Goal: Transaction & Acquisition: Purchase product/service

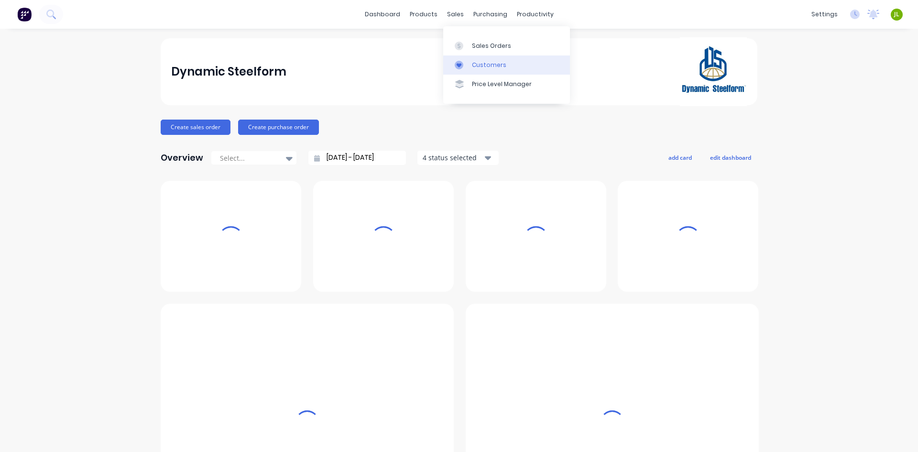
click at [482, 64] on div "Customers" at bounding box center [489, 65] width 34 height 9
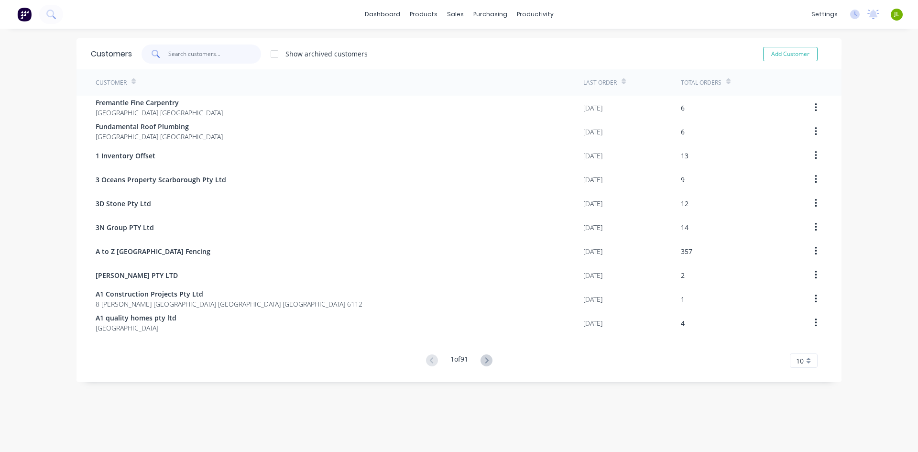
click at [214, 51] on input "text" at bounding box center [214, 53] width 93 height 19
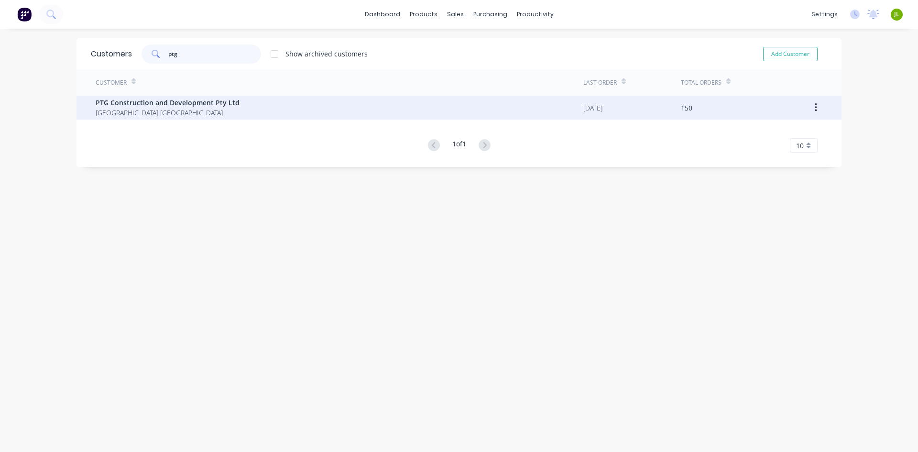
type input "ptg"
click at [146, 107] on span "PTG Construction and Development Pty Ltd" at bounding box center [168, 103] width 144 height 10
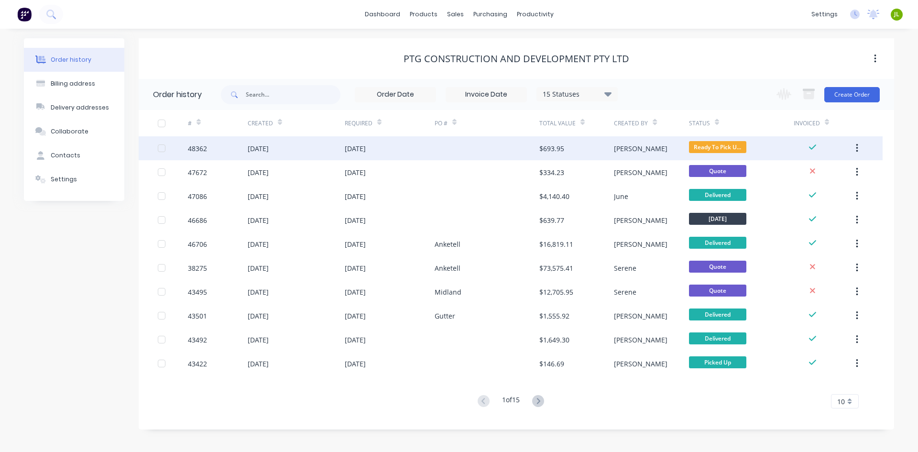
click at [481, 150] on div at bounding box center [487, 148] width 105 height 24
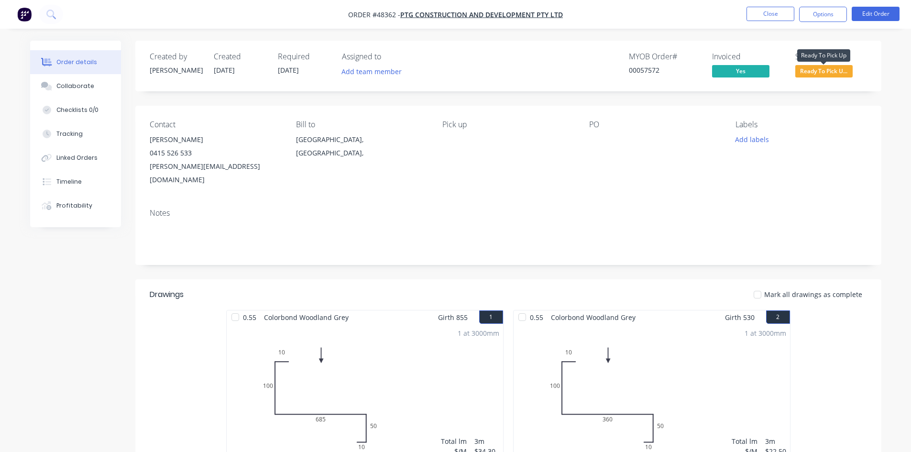
click at [841, 72] on span "Ready To Pick U..." at bounding box center [823, 71] width 57 height 12
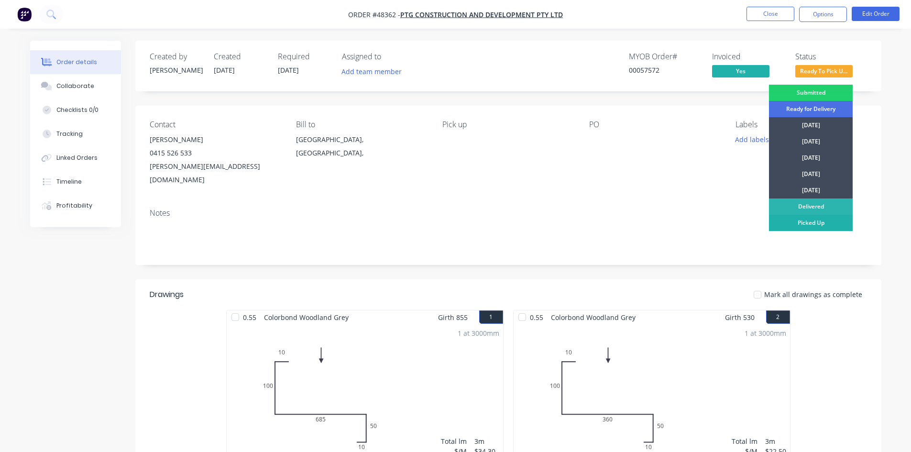
click at [822, 227] on div "Picked Up" at bounding box center [811, 223] width 84 height 16
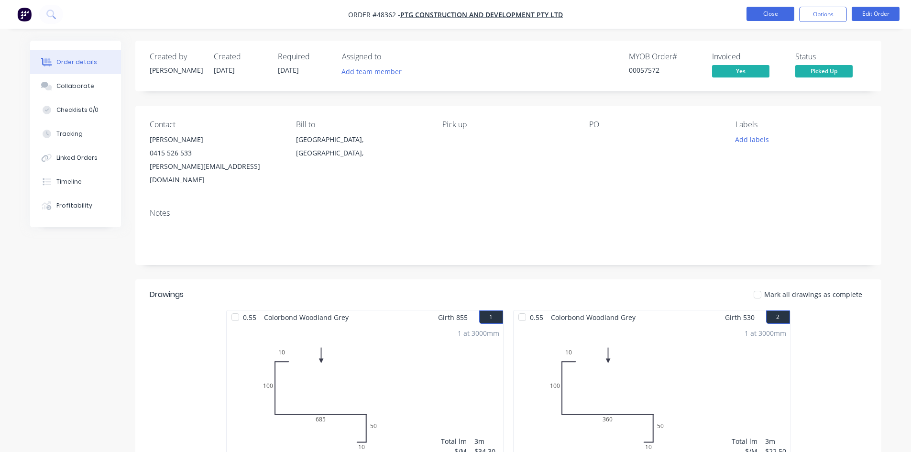
click at [775, 13] on button "Close" at bounding box center [771, 14] width 48 height 14
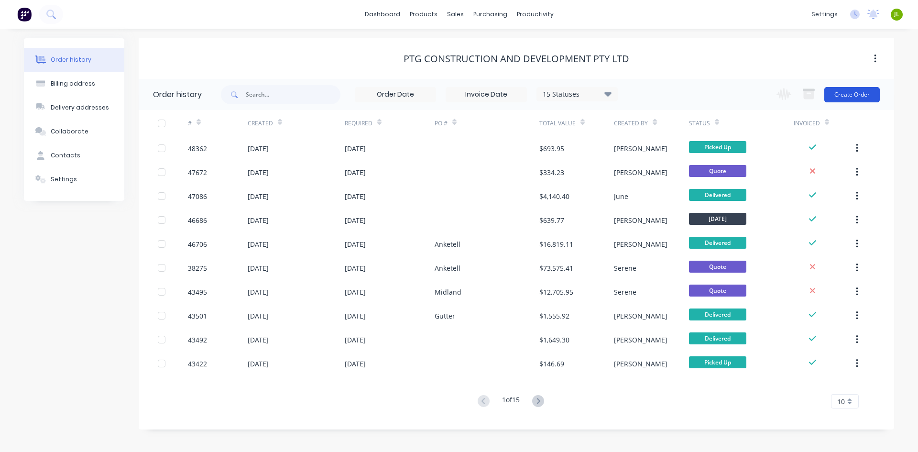
click at [850, 88] on button "Create Order" at bounding box center [852, 94] width 55 height 15
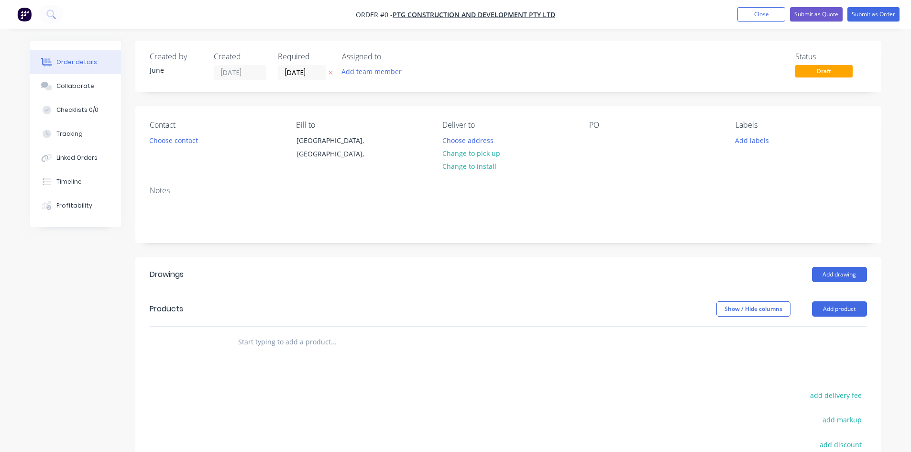
drag, startPoint x: 835, startPoint y: 305, endPoint x: 832, endPoint y: 320, distance: 16.0
click at [834, 306] on button "Add product" at bounding box center [839, 308] width 55 height 15
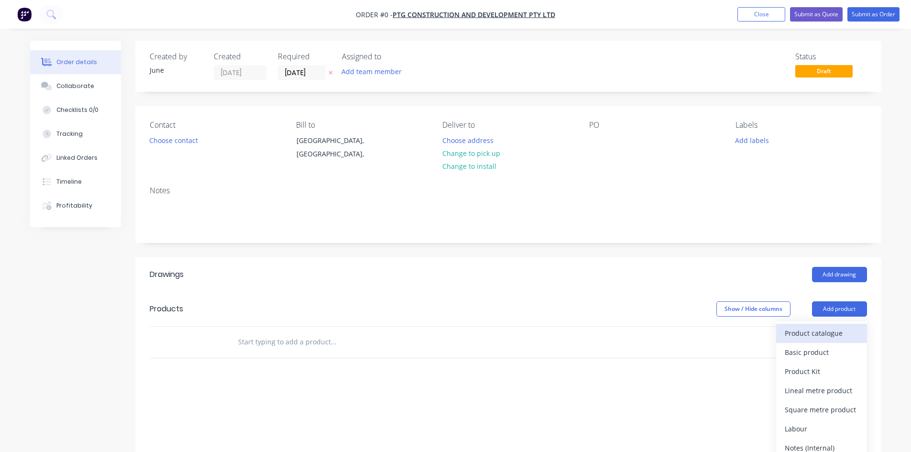
click at [826, 340] on div "Product catalogue" at bounding box center [822, 333] width 74 height 14
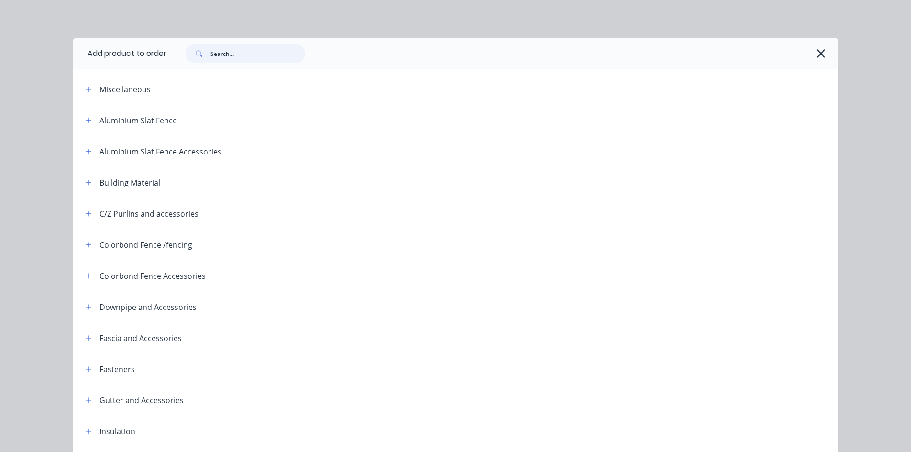
click at [245, 55] on input "text" at bounding box center [257, 53] width 95 height 19
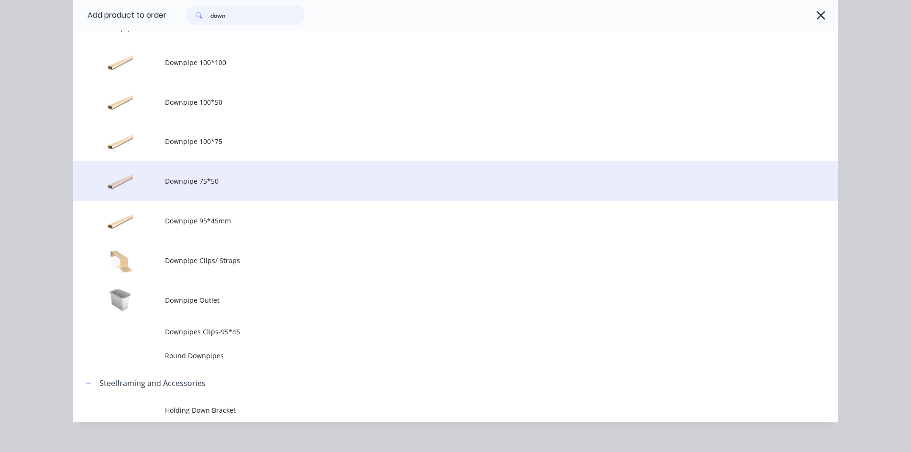
scroll to position [96, 0]
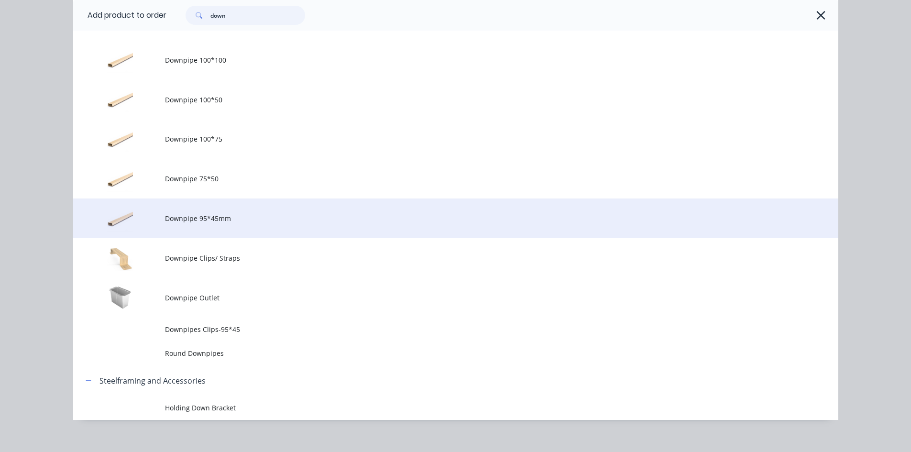
type input "down"
click at [209, 217] on span "Downpipe 95*45mm" at bounding box center [434, 218] width 539 height 10
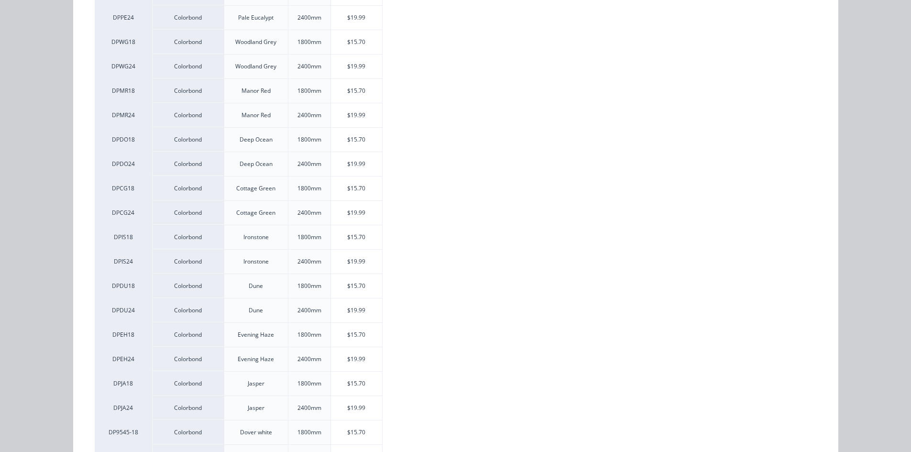
scroll to position [526, 0]
click at [376, 362] on div "$19.99" at bounding box center [356, 358] width 51 height 24
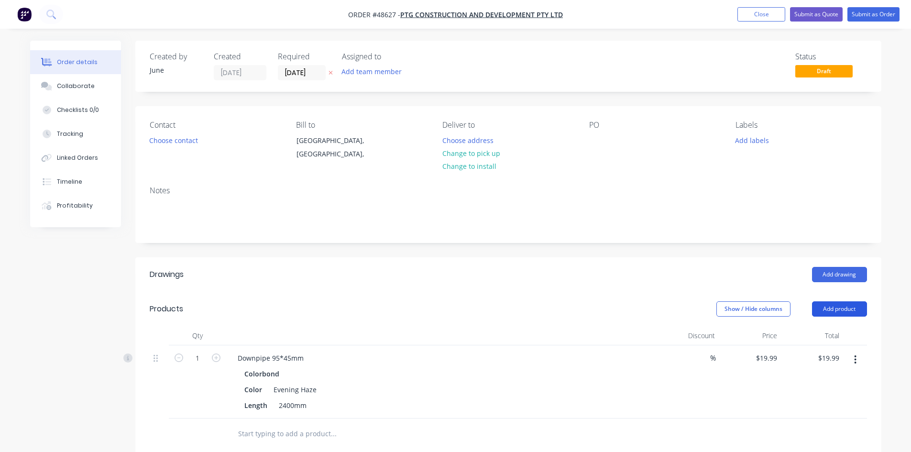
click at [838, 308] on button "Add product" at bounding box center [839, 308] width 55 height 15
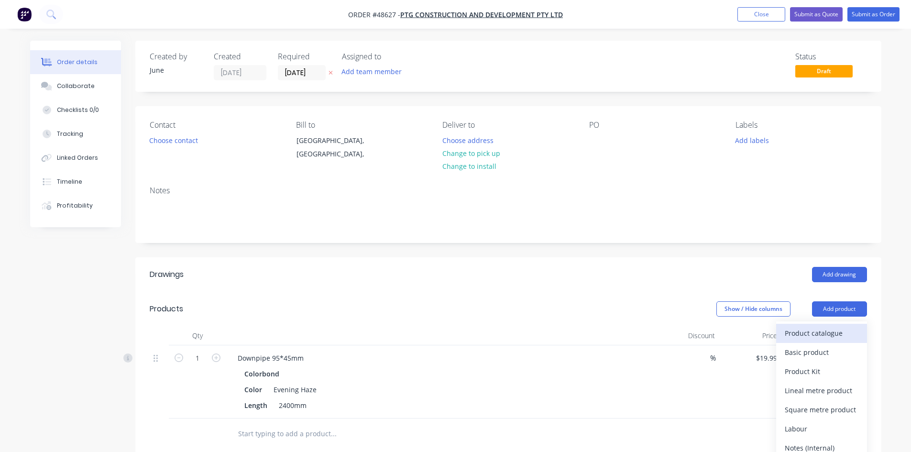
click at [822, 334] on div "Product catalogue" at bounding box center [822, 333] width 74 height 14
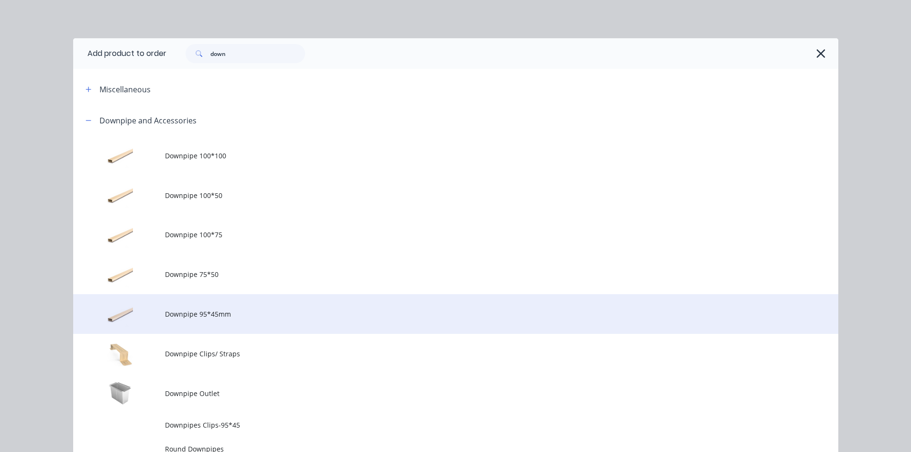
click at [209, 316] on span "Downpipe 95*45mm" at bounding box center [434, 314] width 539 height 10
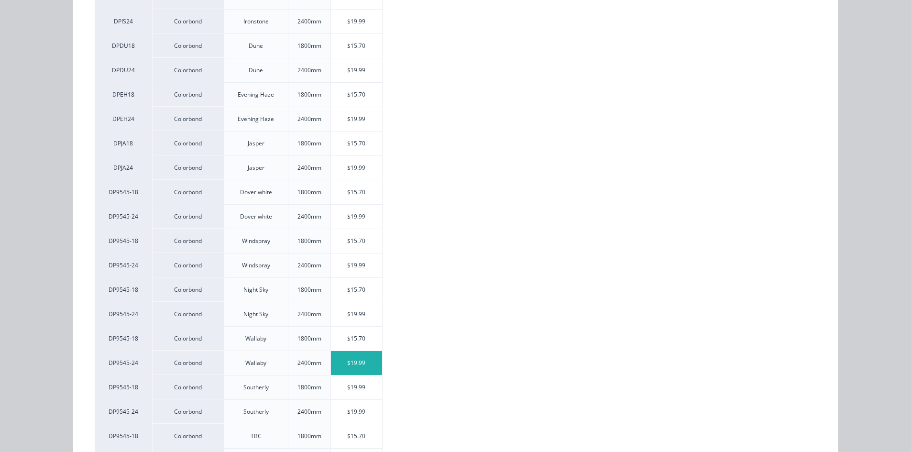
scroll to position [814, 0]
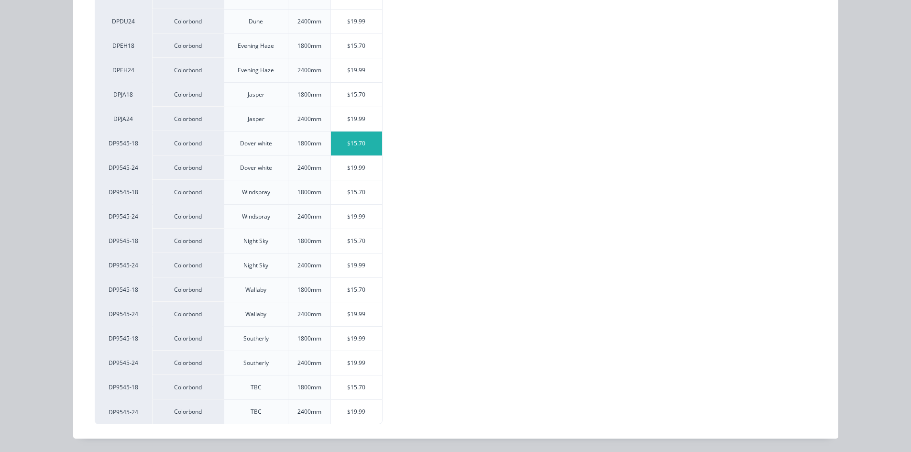
click at [351, 146] on div "$15.70" at bounding box center [356, 144] width 51 height 24
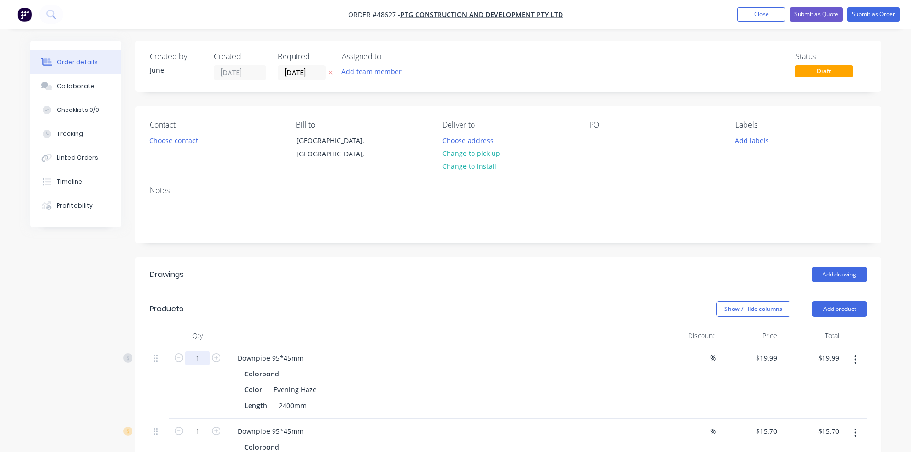
click at [202, 361] on input "1" at bounding box center [197, 358] width 25 height 14
type input "10"
type input "$199.90"
drag, startPoint x: 167, startPoint y: 396, endPoint x: 183, endPoint y: 407, distance: 19.1
click at [167, 396] on div at bounding box center [159, 381] width 19 height 73
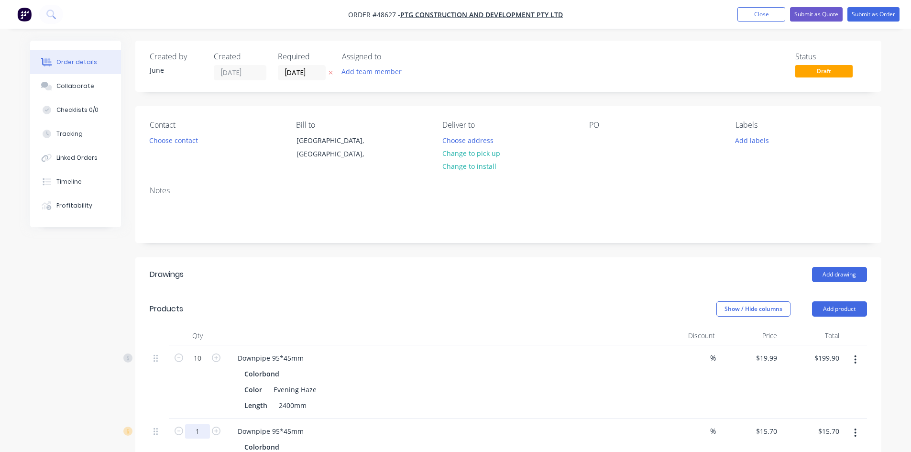
click at [204, 365] on input "1" at bounding box center [197, 358] width 25 height 14
type input "10"
type input "$157.00"
click at [325, 282] on header "Drawings Add drawing" at bounding box center [508, 274] width 746 height 34
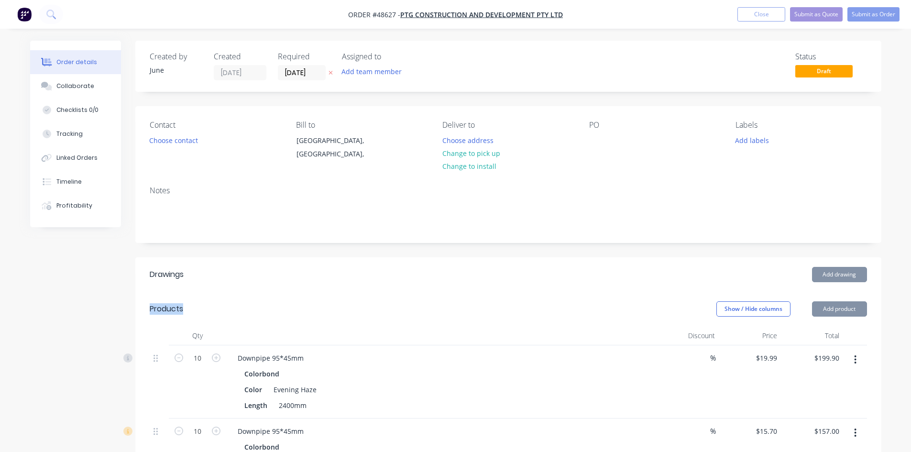
click at [325, 282] on header "Drawings Add drawing" at bounding box center [508, 274] width 746 height 34
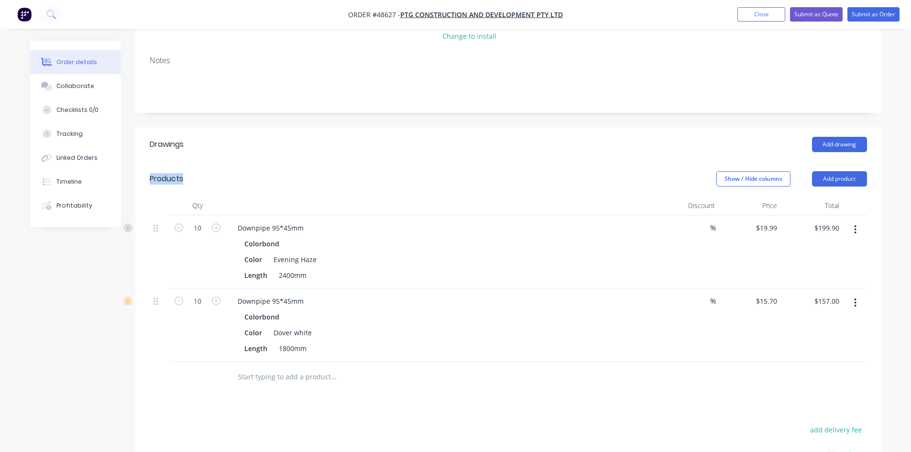
scroll to position [143, 0]
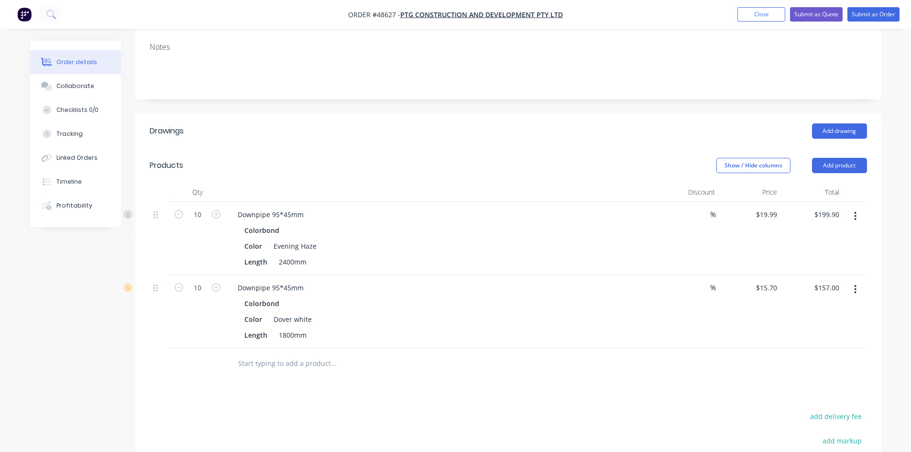
click at [146, 350] on div "Qty Discount Price Total 10 Downpipe 95*45mm Colorbond Color Evening Haze Lengt…" at bounding box center [508, 281] width 746 height 197
click at [475, 338] on div "Length 1800mm" at bounding box center [440, 335] width 398 height 14
click at [855, 287] on icon "button" at bounding box center [855, 289] width 2 height 11
click at [828, 316] on div "Edit" at bounding box center [822, 315] width 74 height 14
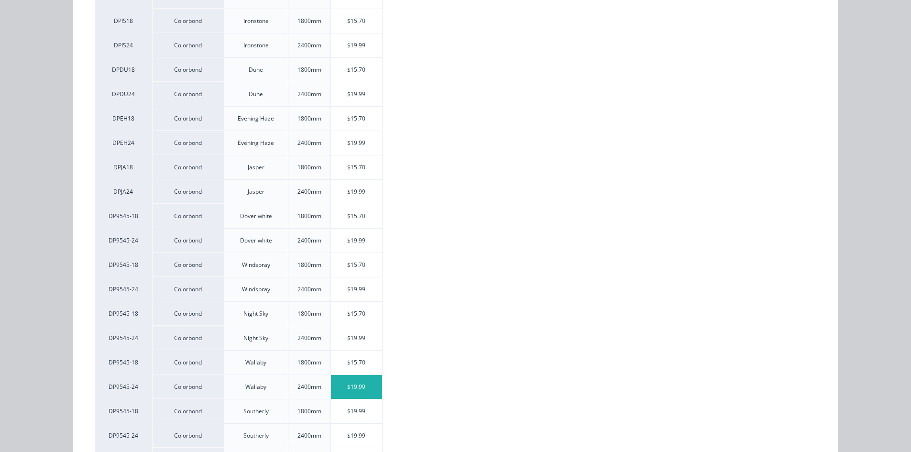
scroll to position [671, 0]
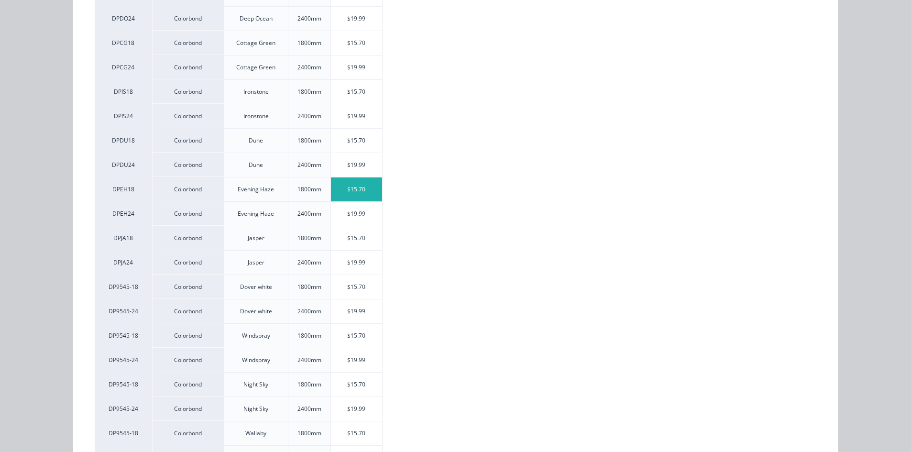
click at [363, 189] on div "$15.70" at bounding box center [356, 189] width 51 height 24
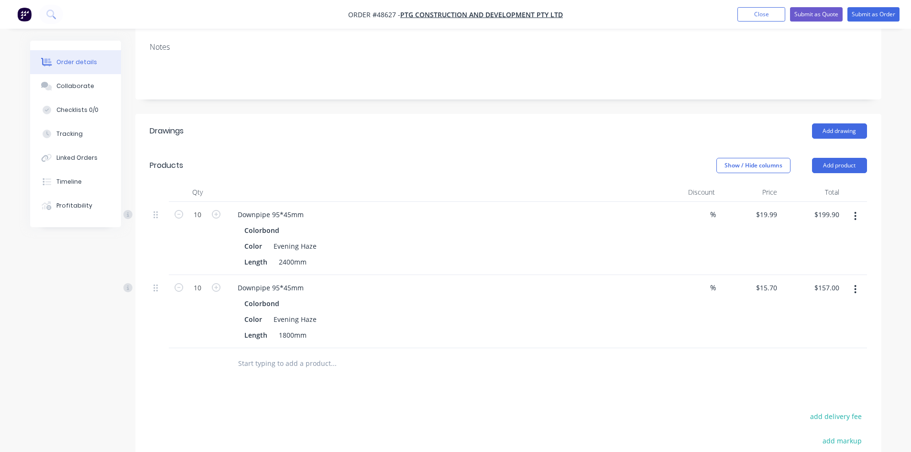
click at [363, 119] on header "Drawings Add drawing" at bounding box center [508, 131] width 746 height 34
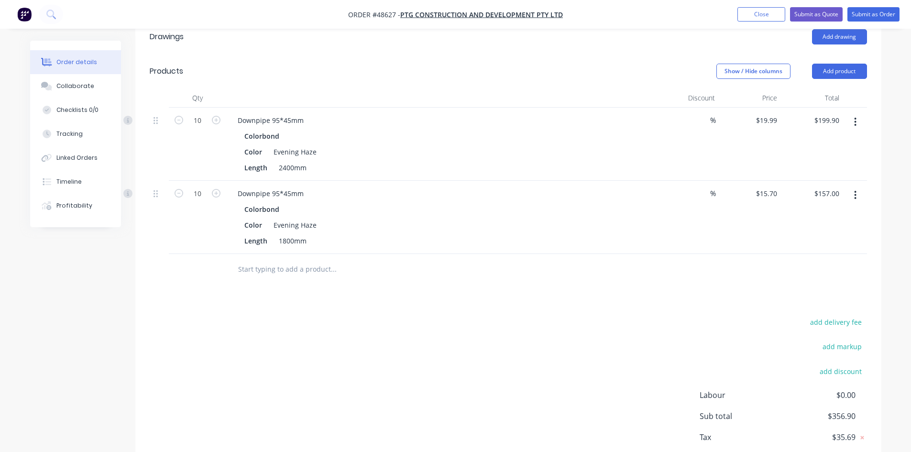
scroll to position [102, 0]
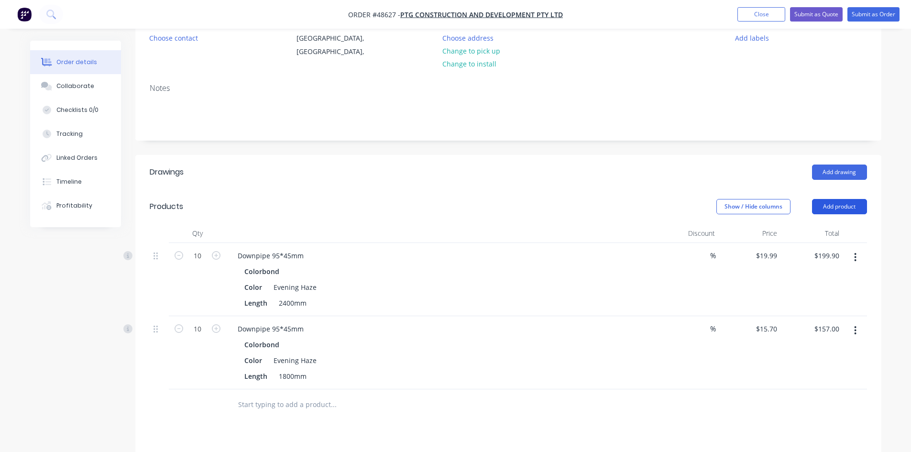
click at [829, 208] on button "Add product" at bounding box center [839, 206] width 55 height 15
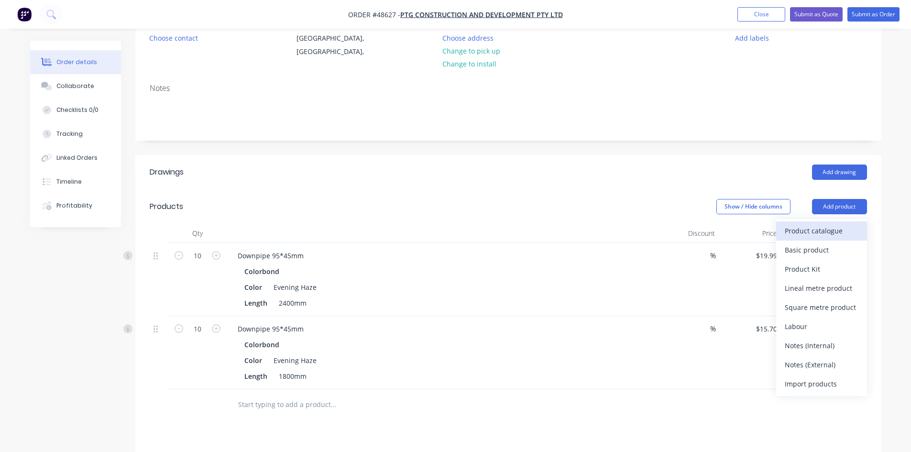
click at [827, 229] on div "Product catalogue" at bounding box center [822, 231] width 74 height 14
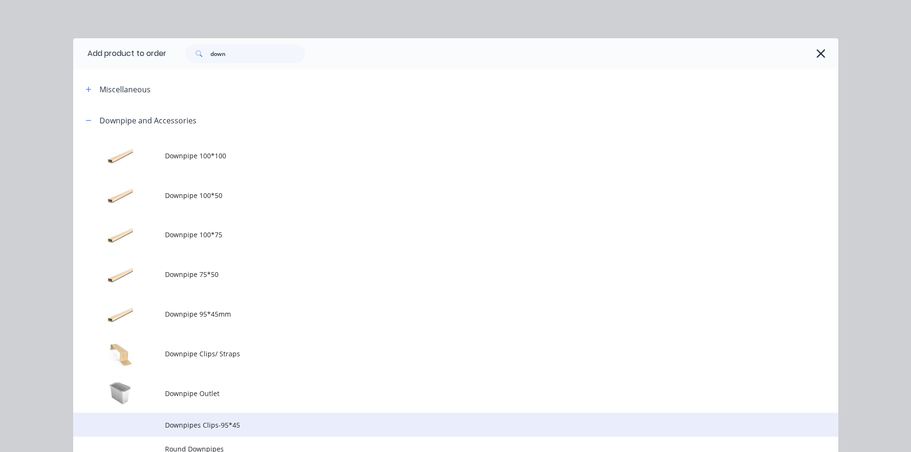
click at [208, 424] on span "Downpipes Clips-95*45" at bounding box center [434, 425] width 539 height 10
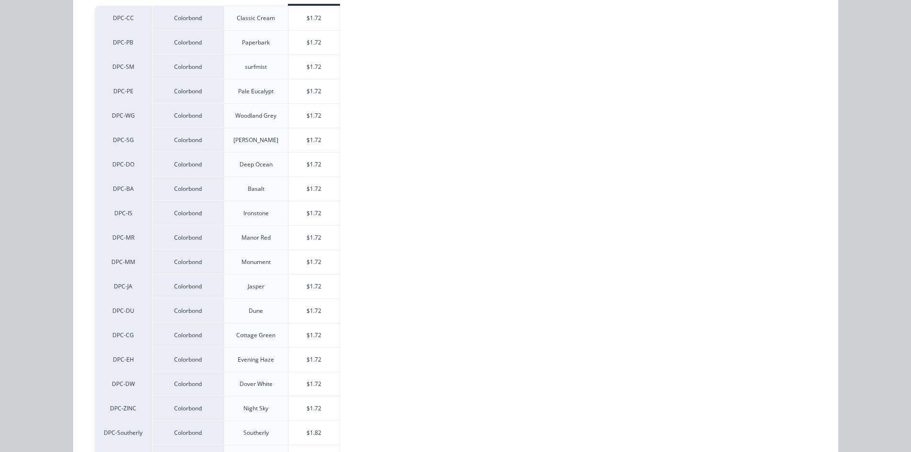
scroll to position [239, 0]
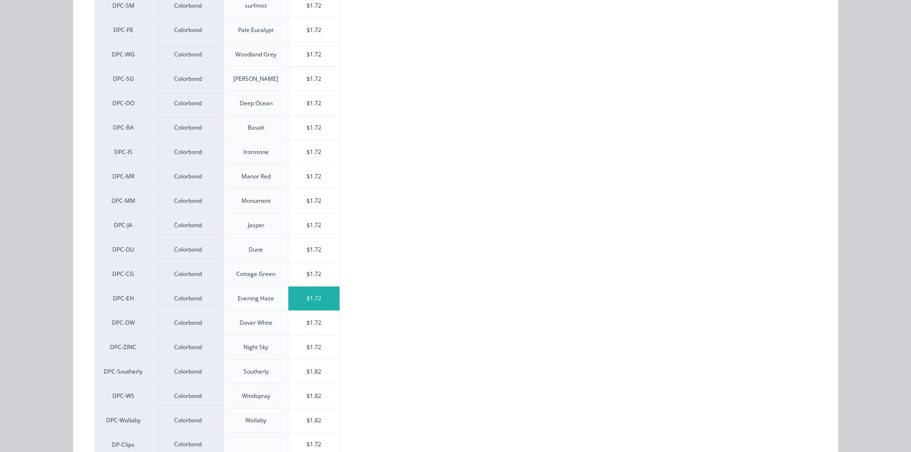
click at [327, 302] on div "$1.72" at bounding box center [313, 298] width 51 height 24
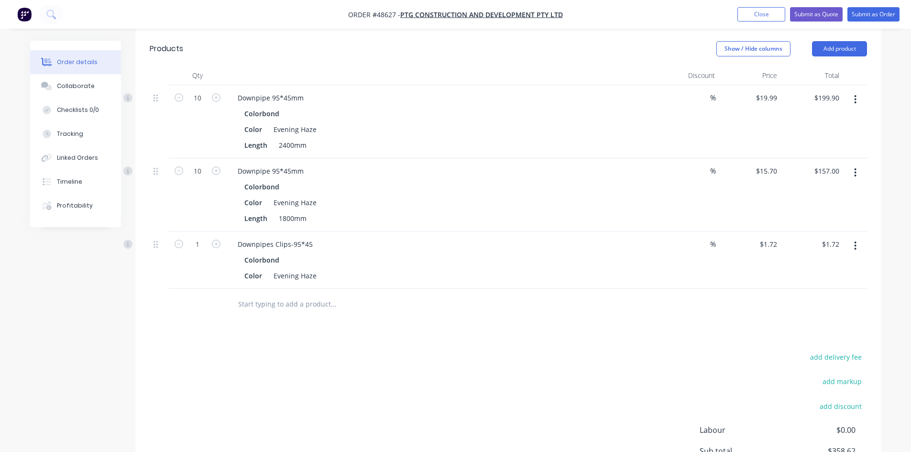
scroll to position [294, 0]
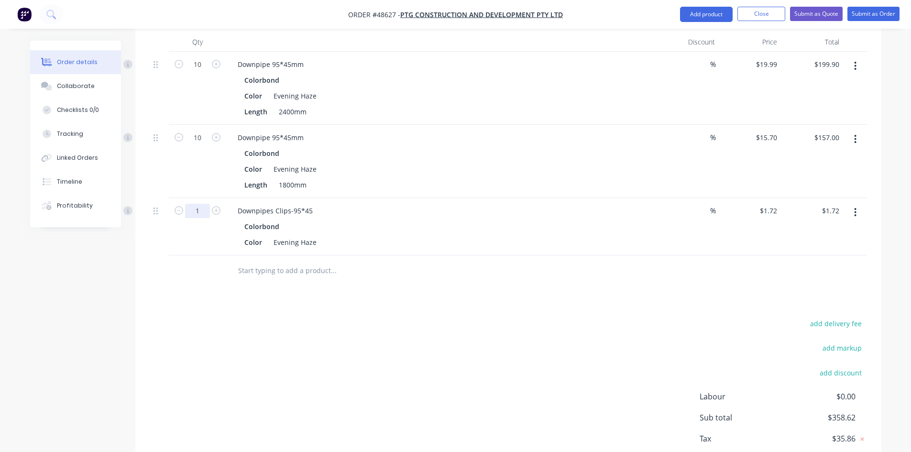
click at [207, 72] on input "1" at bounding box center [197, 64] width 25 height 14
type input "20"
type input "$34.40"
click at [428, 319] on div "add delivery fee add markup add discount Labour $0.00 Sub total $391.30 Tax $39…" at bounding box center [508, 399] width 717 height 164
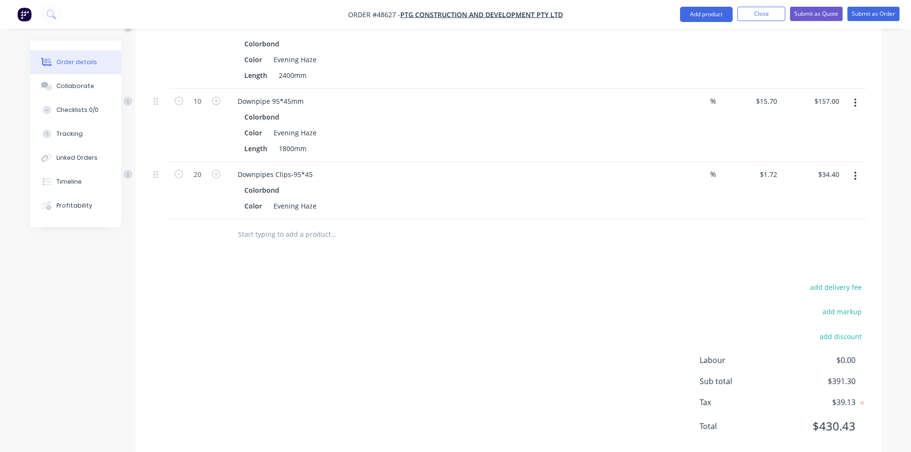
scroll to position [351, 0]
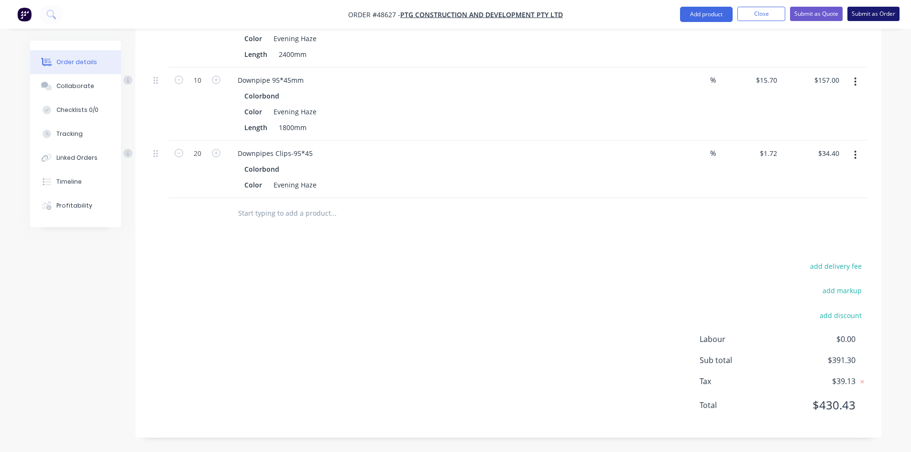
click at [874, 11] on button "Submit as Order" at bounding box center [873, 14] width 52 height 14
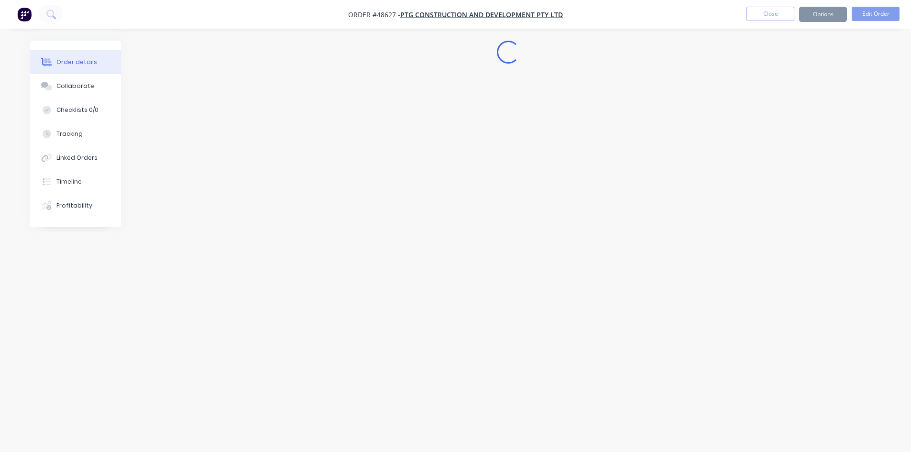
scroll to position [0, 0]
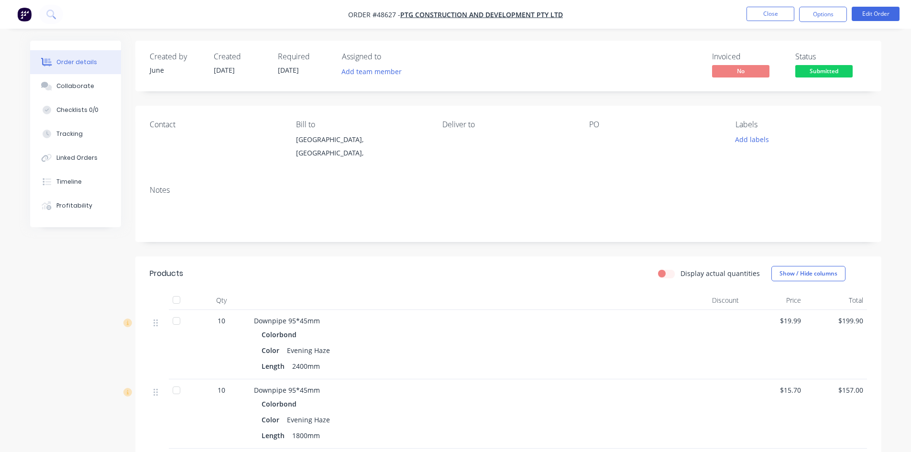
drag, startPoint x: 840, startPoint y: 10, endPoint x: 829, endPoint y: 22, distance: 16.2
click at [838, 10] on button "Options" at bounding box center [823, 14] width 48 height 15
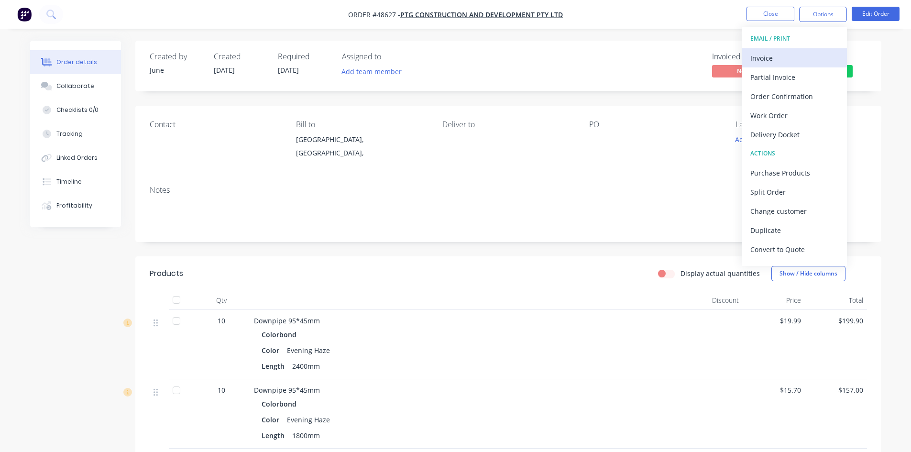
click at [782, 59] on div "Invoice" at bounding box center [794, 58] width 88 height 14
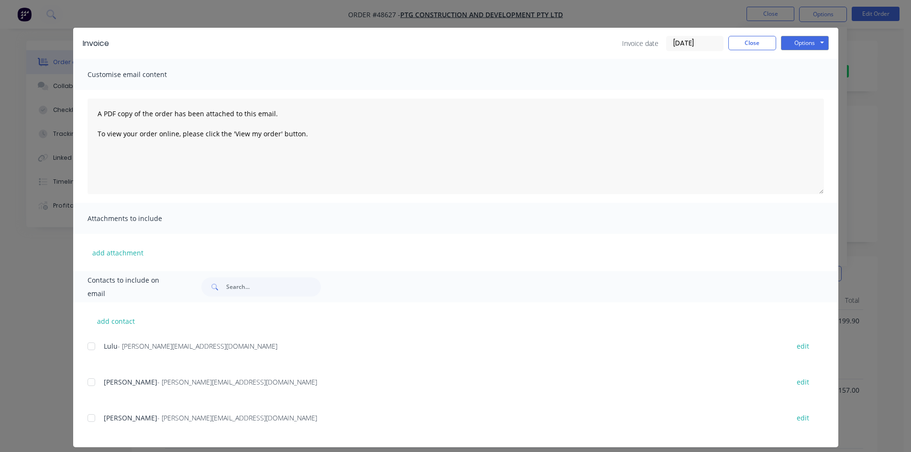
scroll to position [19, 0]
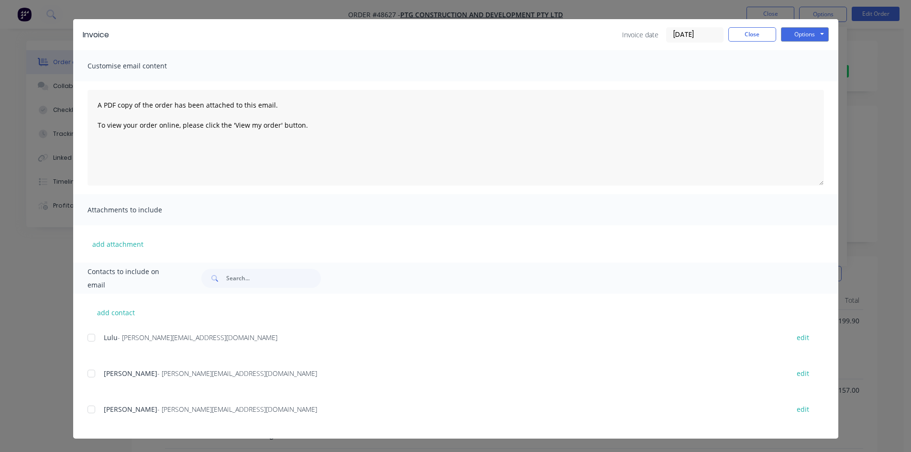
click at [87, 374] on div at bounding box center [91, 373] width 19 height 19
click at [815, 33] on button "Options" at bounding box center [805, 34] width 48 height 14
click at [806, 84] on button "Email" at bounding box center [811, 83] width 61 height 16
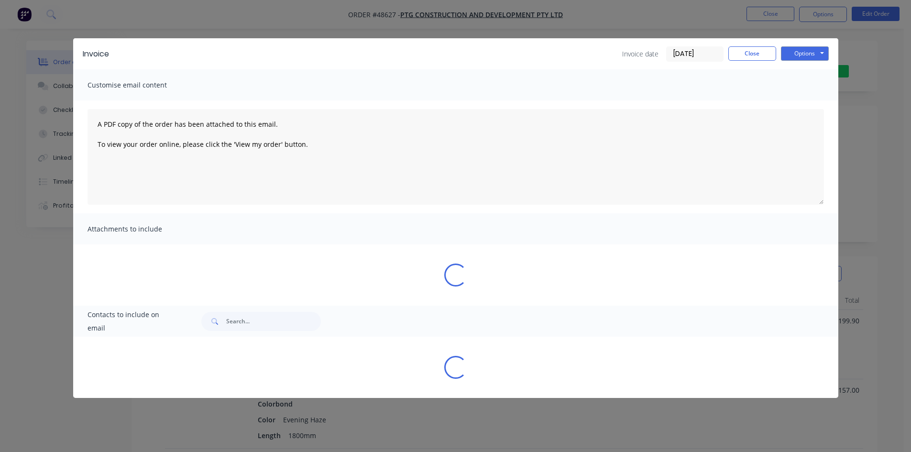
scroll to position [0, 0]
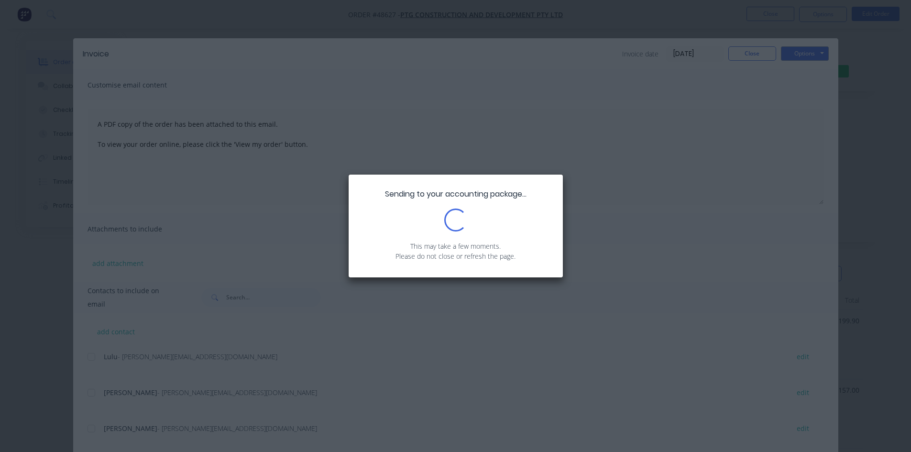
click at [467, 233] on div "Sending to your accounting package... Loading... This may take a few moments. P…" at bounding box center [456, 226] width 214 height 103
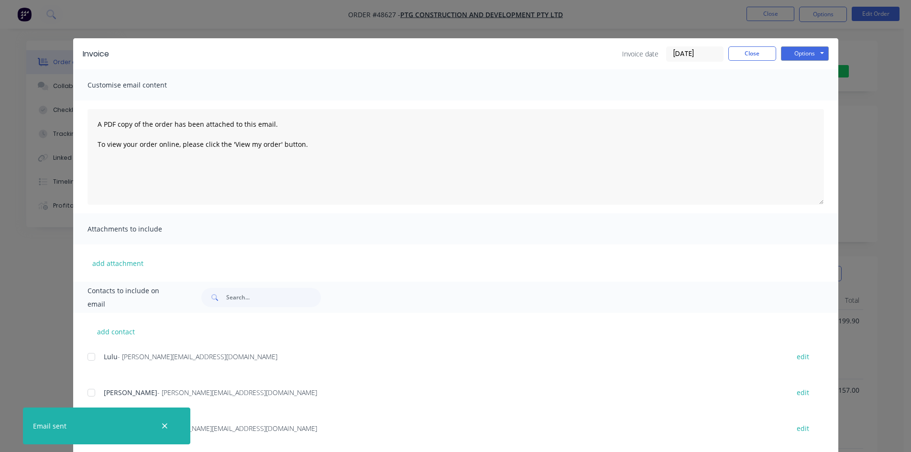
click at [749, 63] on div "Invoice Invoice date [DATE] Close Options Preview Print Email" at bounding box center [455, 53] width 765 height 31
click at [750, 53] on button "Close" at bounding box center [752, 53] width 48 height 14
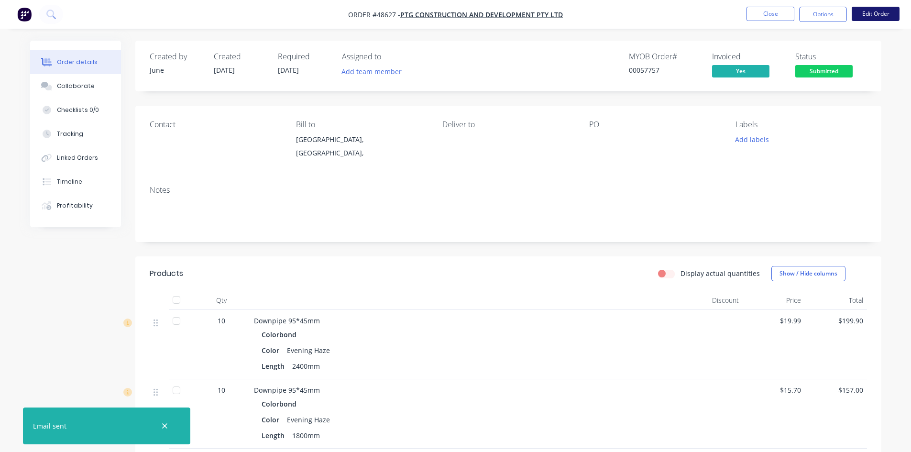
click at [876, 12] on button "Edit Order" at bounding box center [876, 14] width 48 height 14
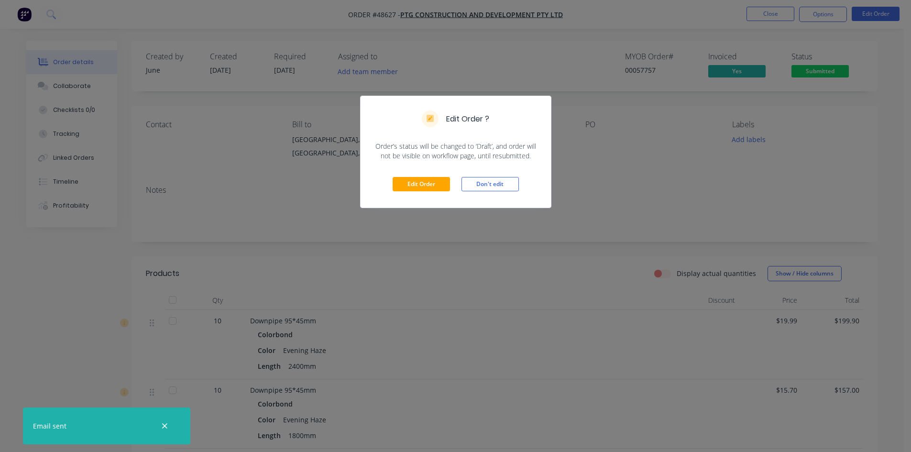
click at [418, 168] on div "Edit Order Don't edit" at bounding box center [456, 184] width 190 height 47
click at [426, 184] on button "Edit Order" at bounding box center [421, 184] width 57 height 14
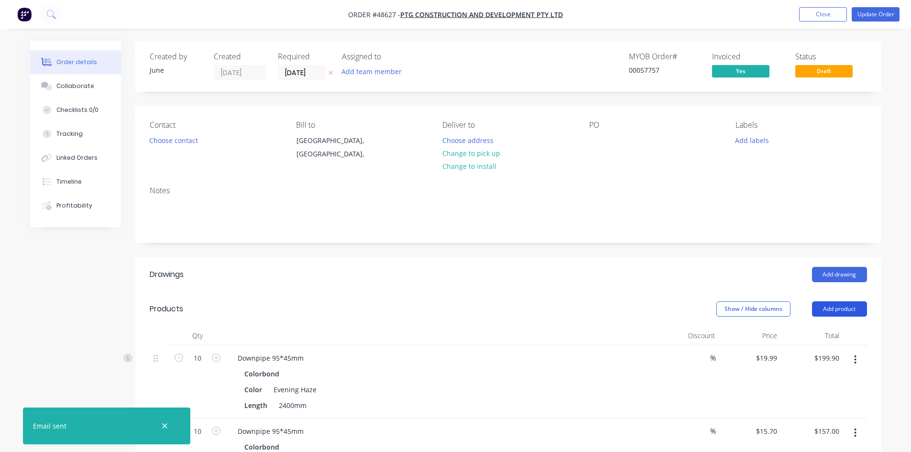
click at [822, 309] on button "Add product" at bounding box center [839, 308] width 55 height 15
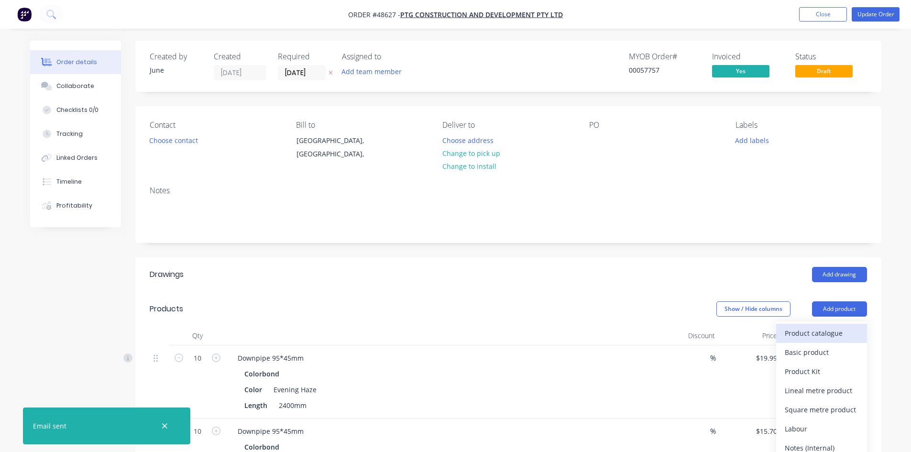
click at [823, 333] on div "Product catalogue" at bounding box center [822, 333] width 74 height 14
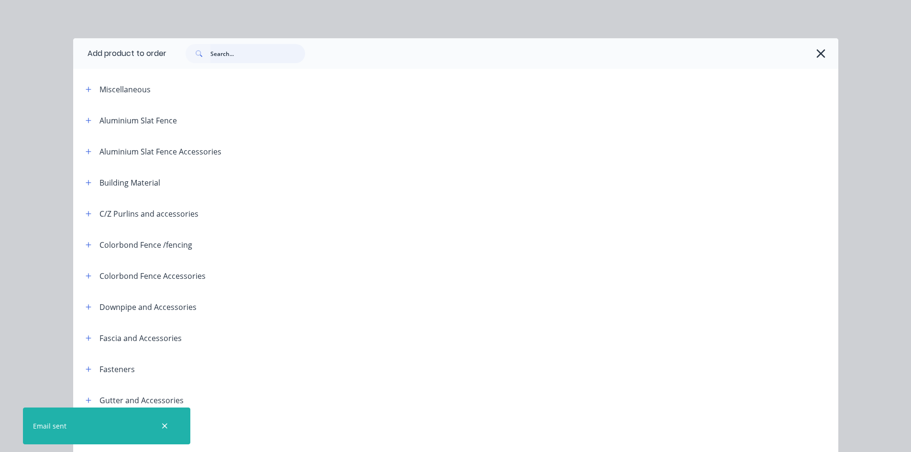
click at [236, 49] on input "text" at bounding box center [257, 53] width 95 height 19
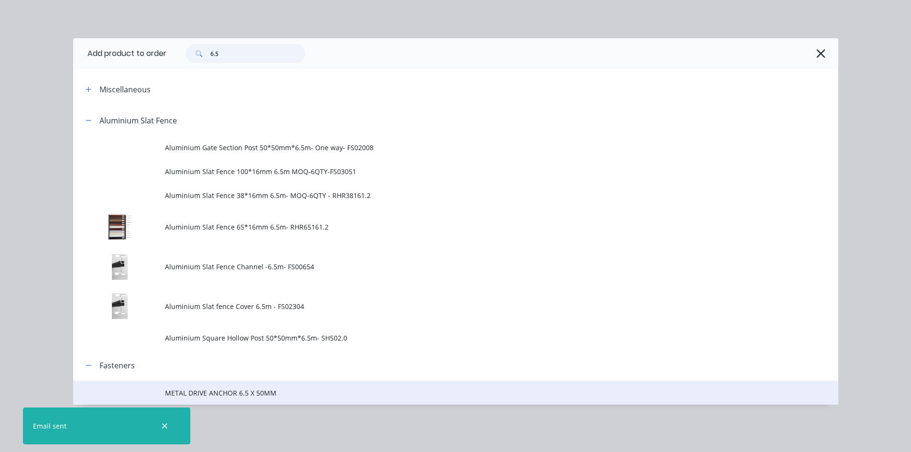
type input "6.5"
click at [232, 400] on td "METAL DRIVE ANCHOR 6.5 X 50MM" at bounding box center [501, 393] width 673 height 24
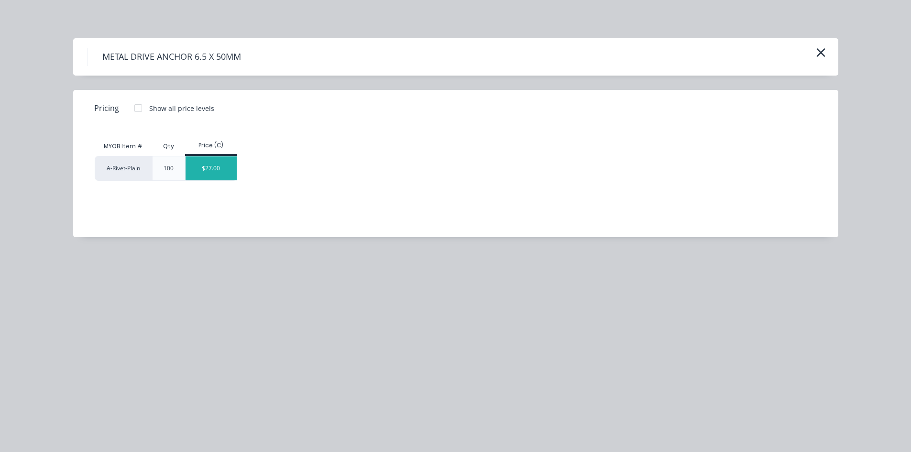
click at [229, 170] on div "$27.00" at bounding box center [211, 168] width 51 height 24
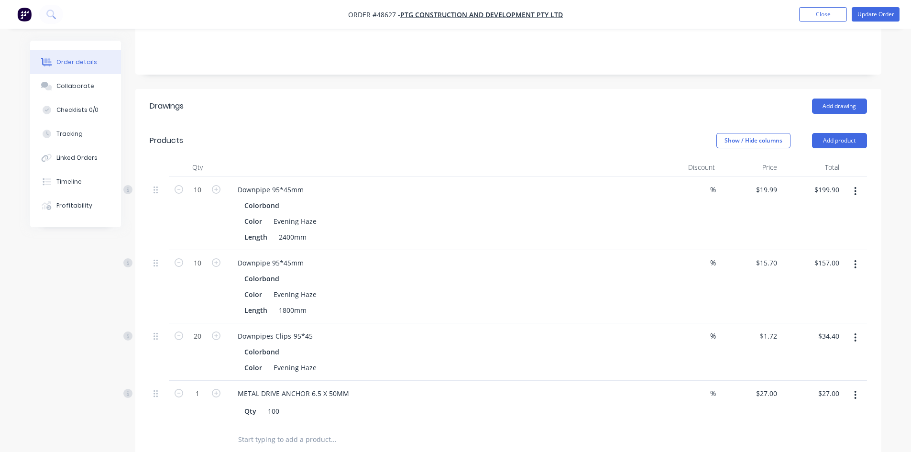
scroll to position [143, 0]
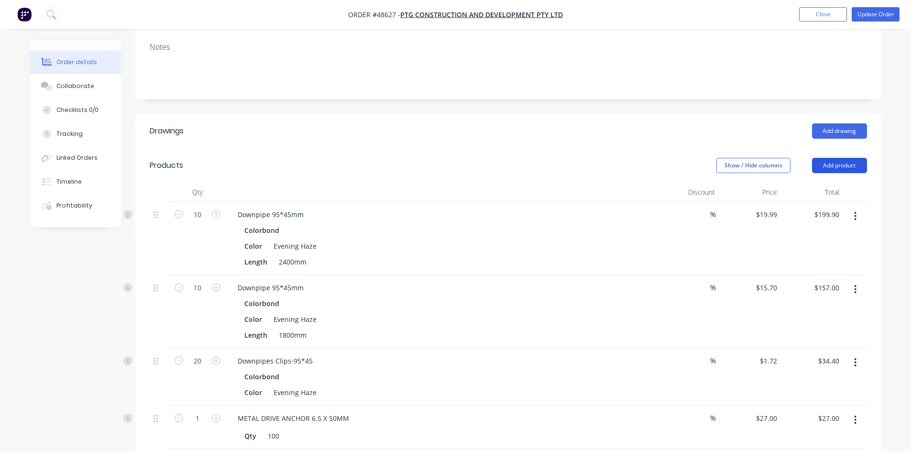
click at [825, 163] on button "Add product" at bounding box center [839, 165] width 55 height 15
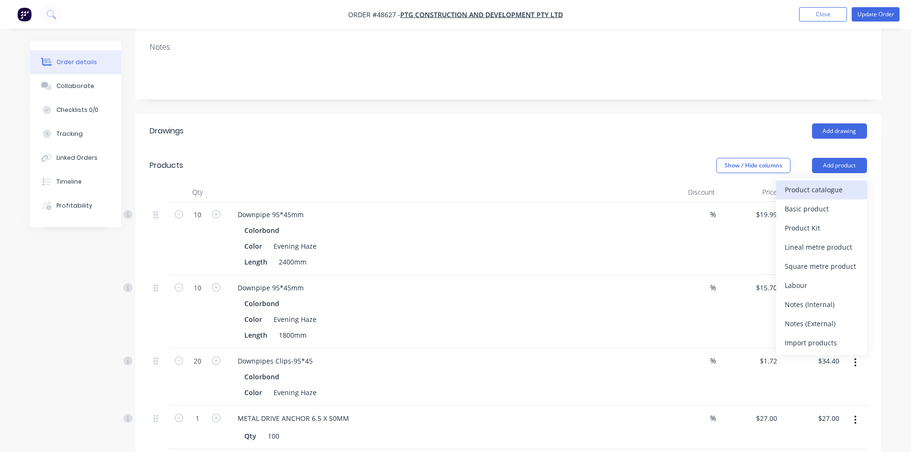
click at [826, 180] on button "Product catalogue" at bounding box center [821, 189] width 91 height 19
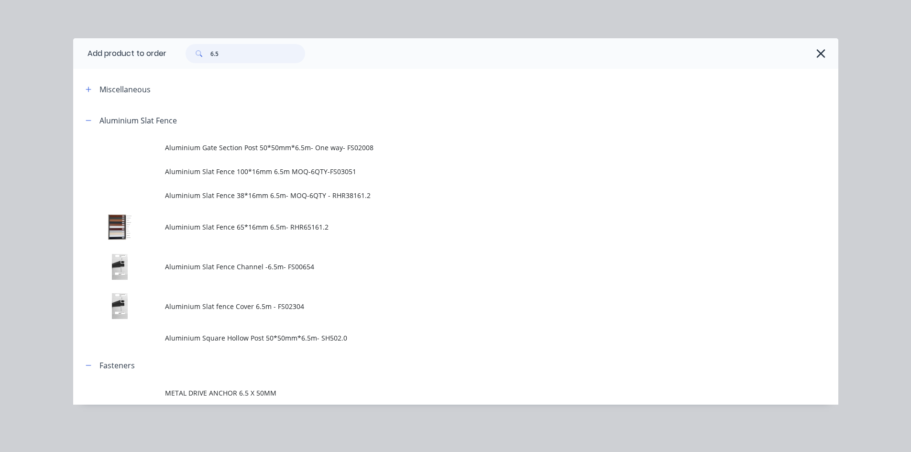
click at [240, 53] on input "6.5" at bounding box center [257, 53] width 95 height 19
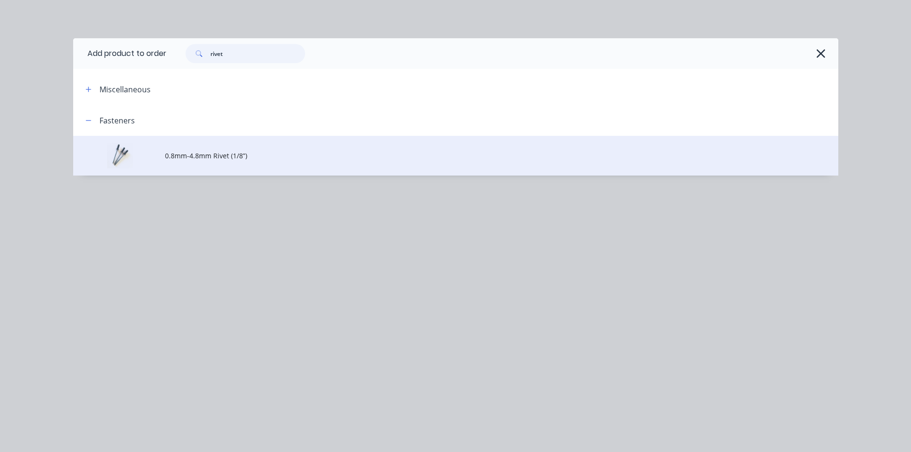
type input "rivet"
click at [245, 159] on span "0.8mm-4.8mm Rivet (1/8”)" at bounding box center [434, 156] width 539 height 10
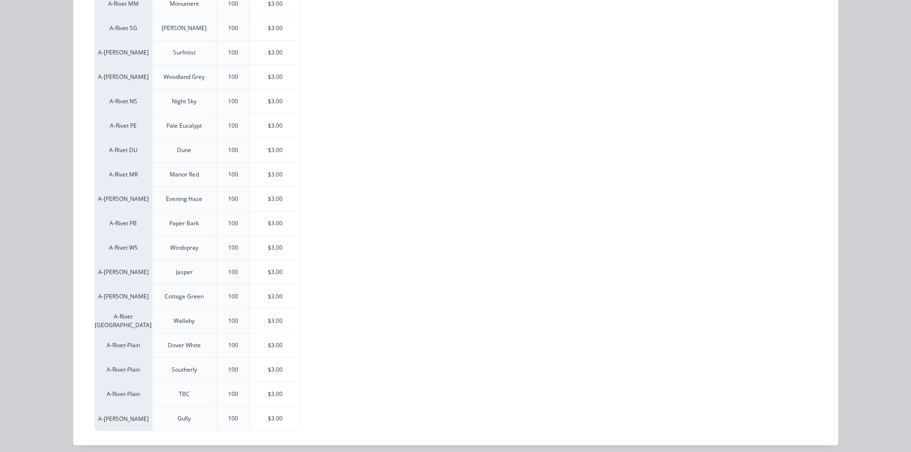
scroll to position [323, 0]
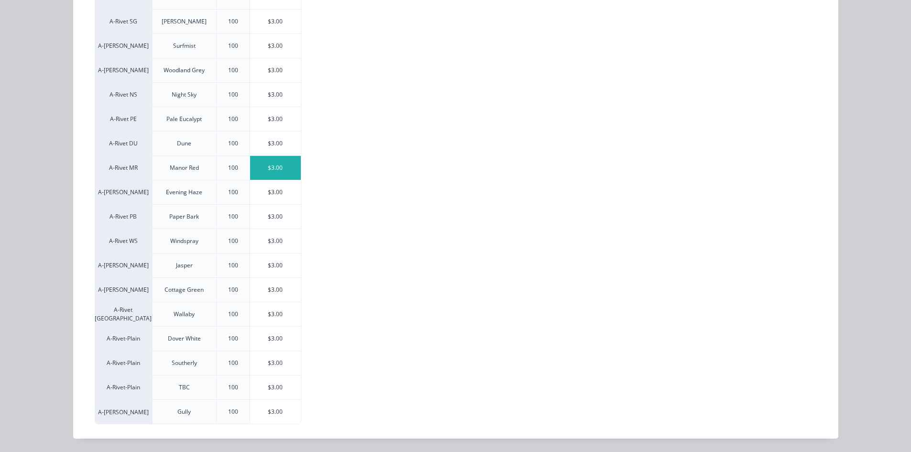
click at [273, 170] on div "$3.00" at bounding box center [275, 168] width 51 height 24
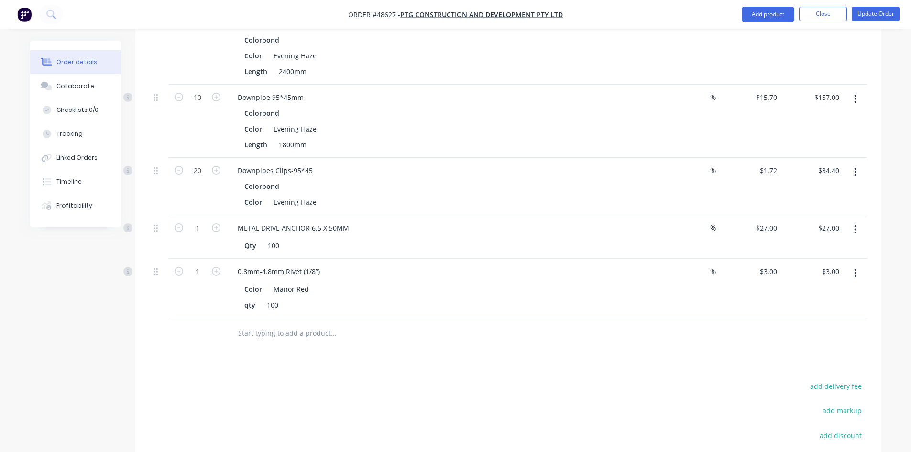
scroll to position [335, 0]
click at [208, 31] on input "1" at bounding box center [197, 23] width 25 height 14
type input "0.5"
type input "$1.50"
click at [538, 356] on div "Drawings Add drawing Products Show / Hide columns Add product Qty Discount Pric…" at bounding box center [508, 240] width 746 height 634
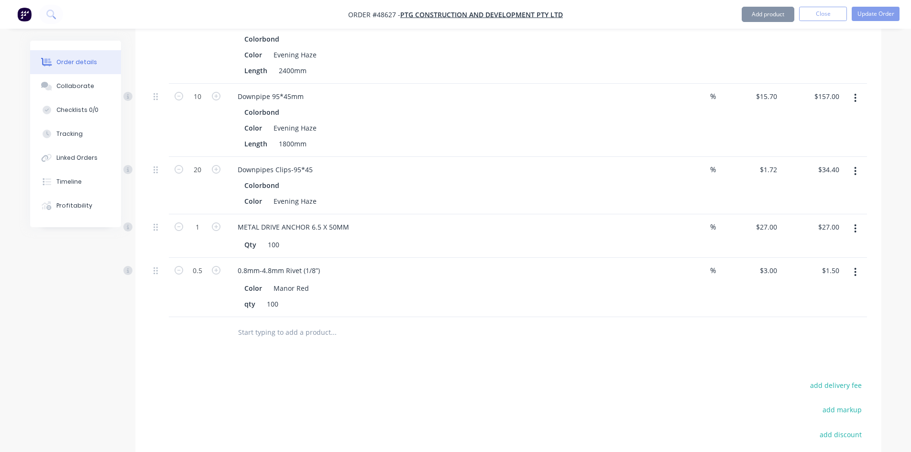
click at [511, 310] on div "qty 100" at bounding box center [440, 304] width 398 height 14
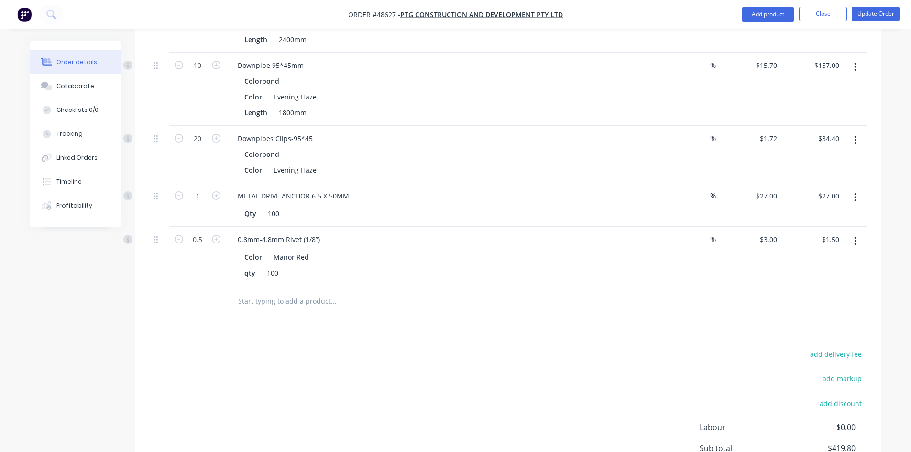
scroll to position [454, 0]
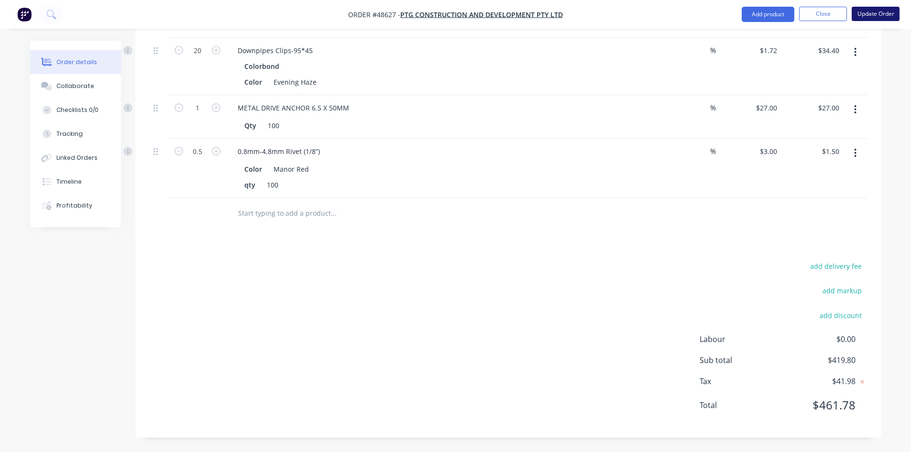
click at [881, 15] on button "Update Order" at bounding box center [876, 14] width 48 height 14
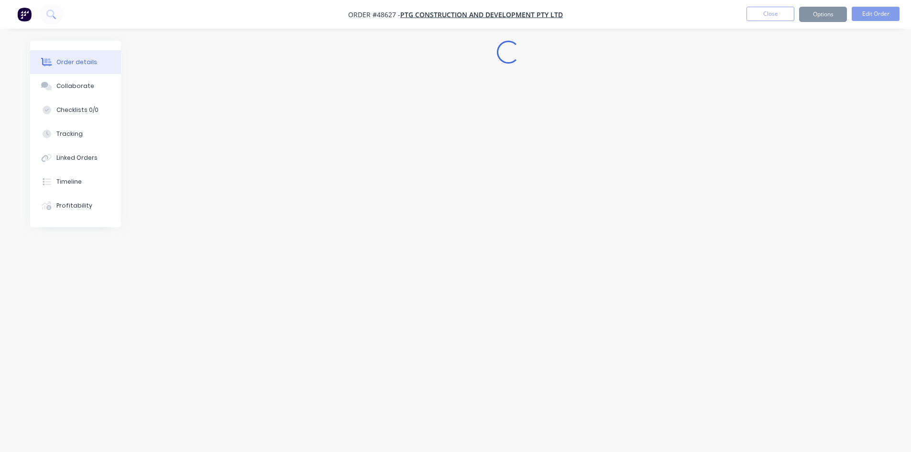
scroll to position [0, 0]
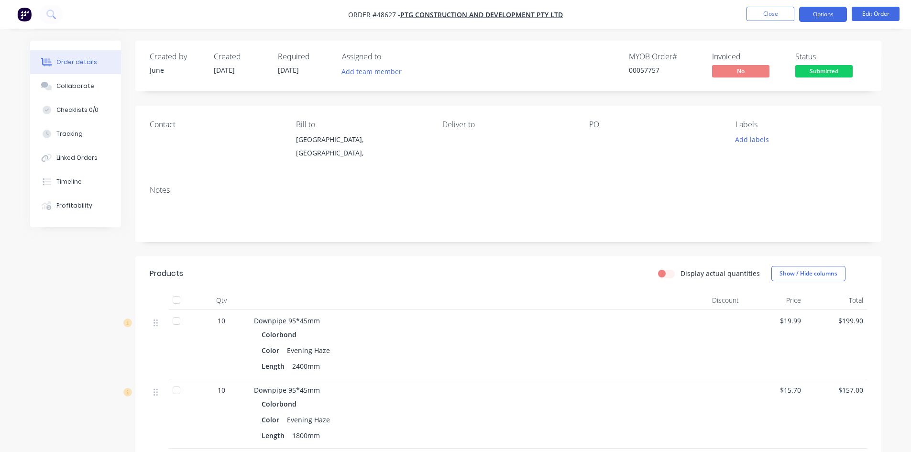
click at [828, 17] on button "Options" at bounding box center [823, 14] width 48 height 15
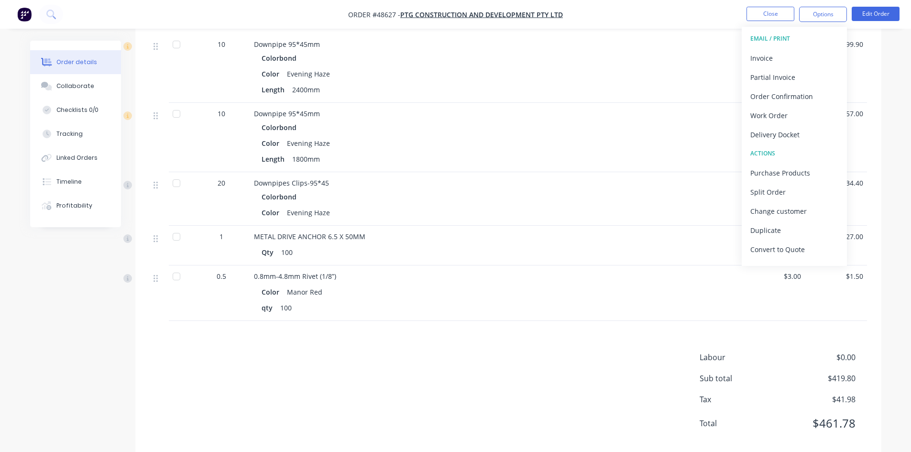
scroll to position [295, 0]
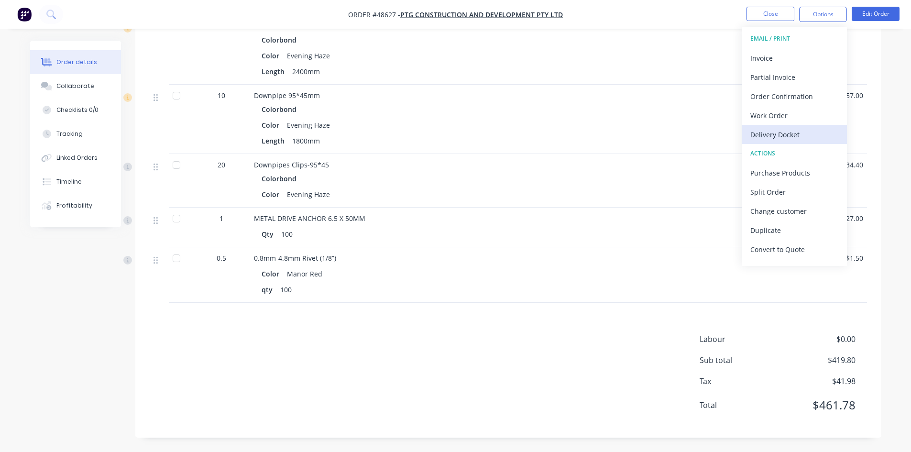
click at [794, 132] on div "Delivery Docket" at bounding box center [794, 135] width 88 height 14
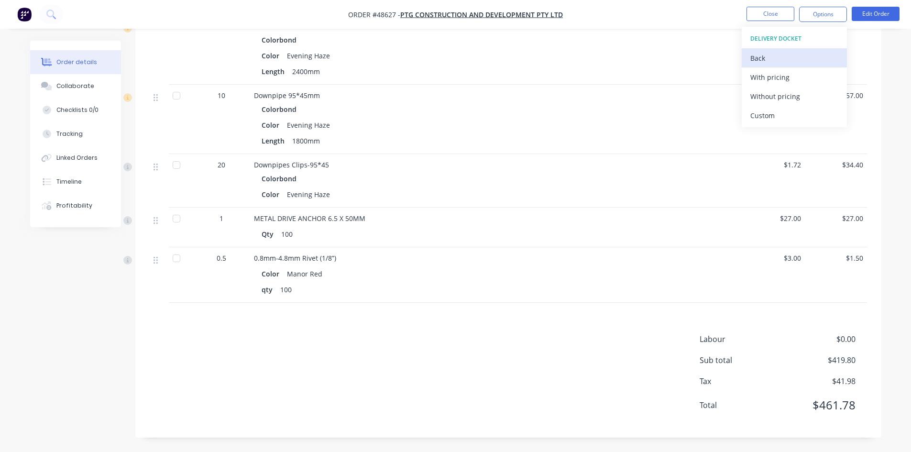
click at [765, 62] on div "Back" at bounding box center [794, 58] width 88 height 14
click at [762, 54] on div "Invoice" at bounding box center [794, 58] width 88 height 14
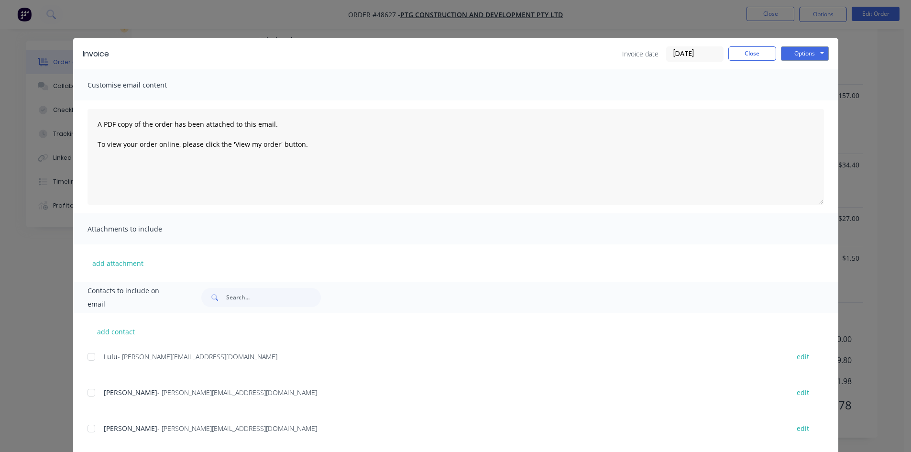
click at [90, 391] on div at bounding box center [91, 392] width 19 height 19
click at [794, 58] on button "Options" at bounding box center [805, 53] width 48 height 14
click at [791, 105] on button "Email" at bounding box center [811, 102] width 61 height 16
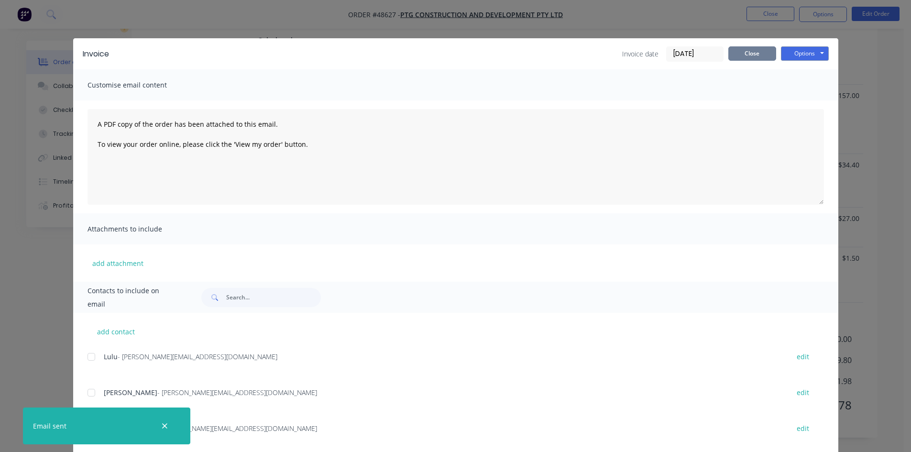
click at [761, 48] on button "Close" at bounding box center [752, 53] width 48 height 14
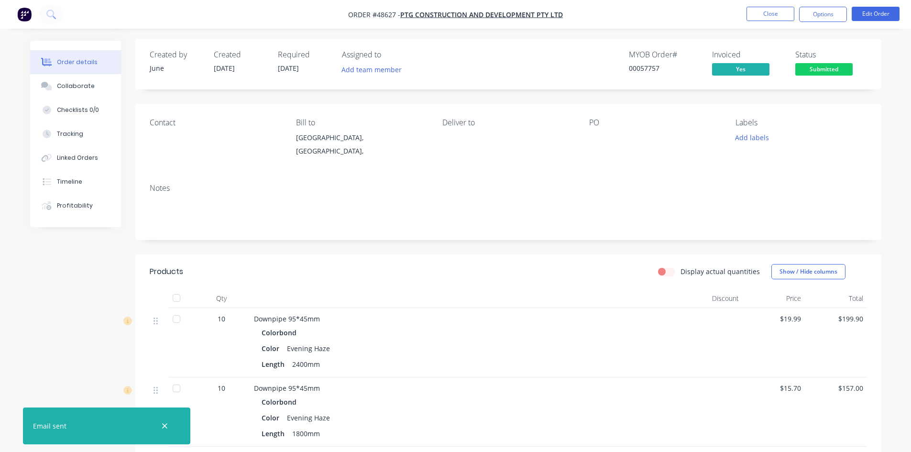
scroll to position [0, 0]
click at [826, 67] on span "Submitted" at bounding box center [823, 71] width 57 height 12
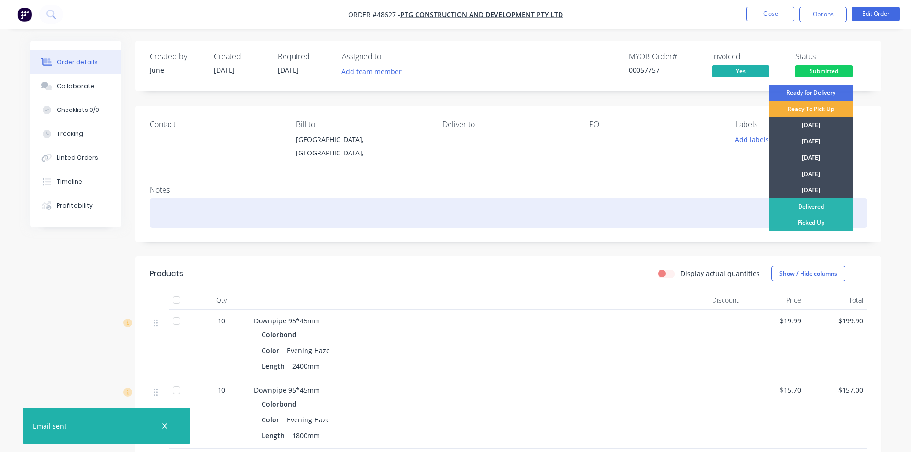
drag, startPoint x: 819, startPoint y: 229, endPoint x: 811, endPoint y: 219, distance: 12.6
click at [819, 228] on div "Picked Up" at bounding box center [811, 223] width 84 height 16
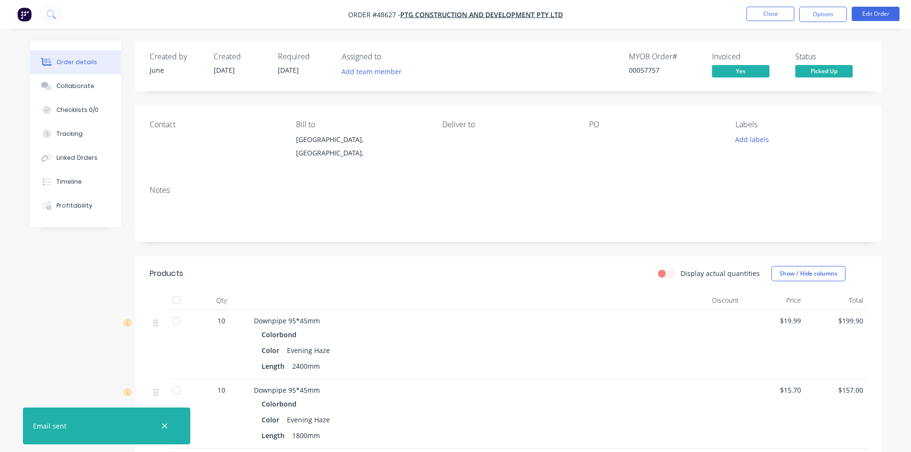
drag, startPoint x: 396, startPoint y: 178, endPoint x: 392, endPoint y: 182, distance: 5.4
click at [396, 182] on div "Notes" at bounding box center [508, 210] width 746 height 64
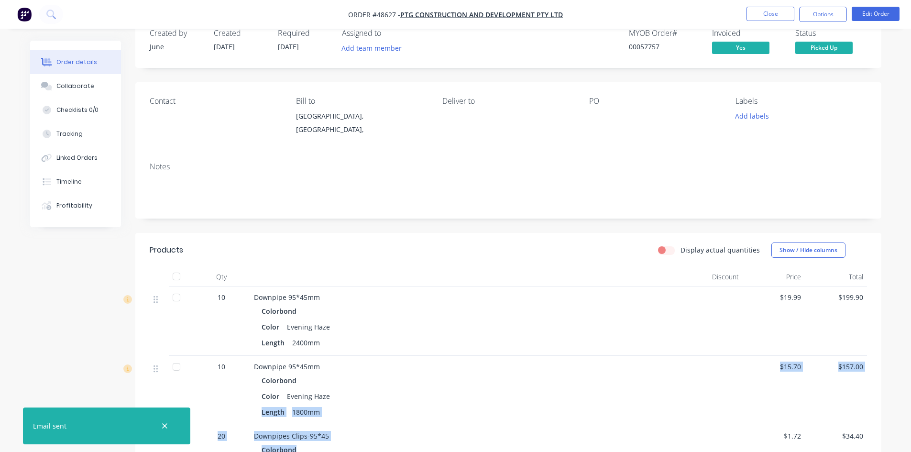
scroll to position [190, 0]
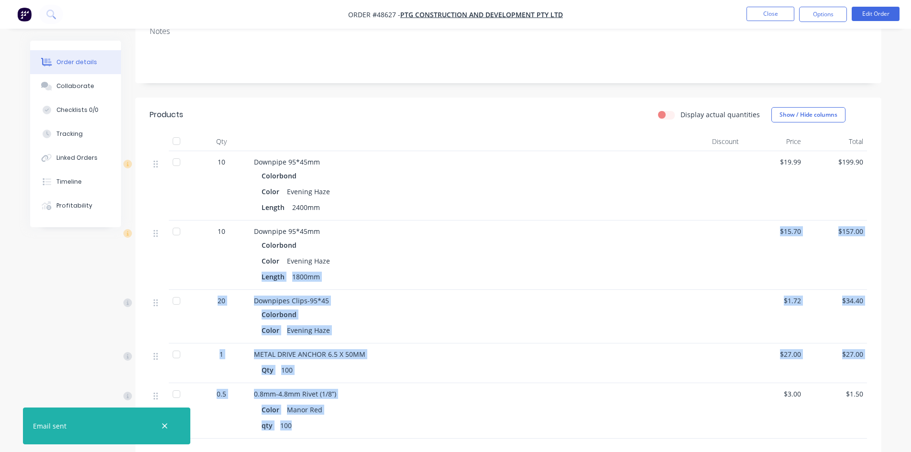
drag, startPoint x: 494, startPoint y: 422, endPoint x: 521, endPoint y: 470, distance: 55.3
click at [521, 451] on html "Order #48627 - PTG Construction and Development Pty Ltd Close Options Edit Orde…" at bounding box center [455, 214] width 911 height 747
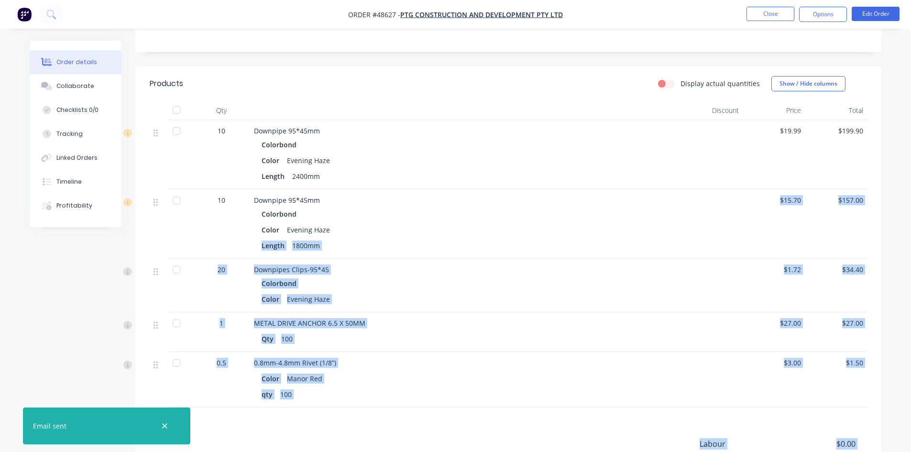
click at [81, 308] on div "Created by June Created [DATE] Required [DATE] Assigned to Add team member MYOB…" at bounding box center [455, 204] width 851 height 706
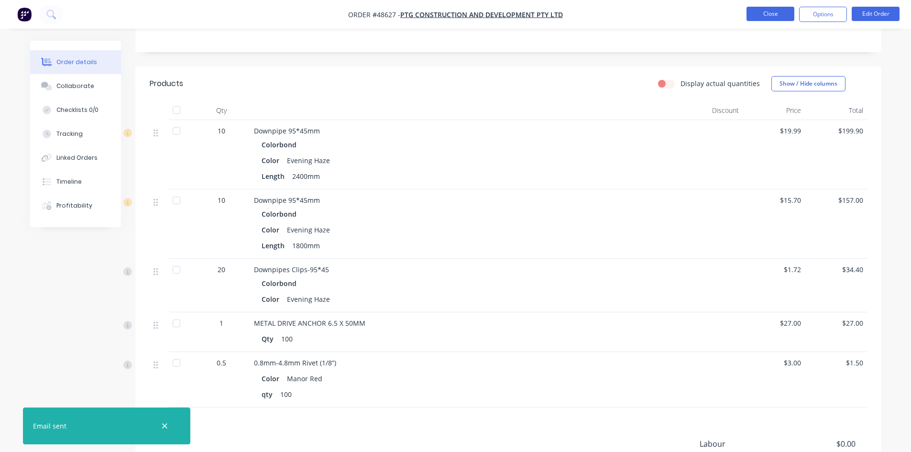
click at [760, 9] on button "Close" at bounding box center [771, 14] width 48 height 14
